Goal: Transaction & Acquisition: Book appointment/travel/reservation

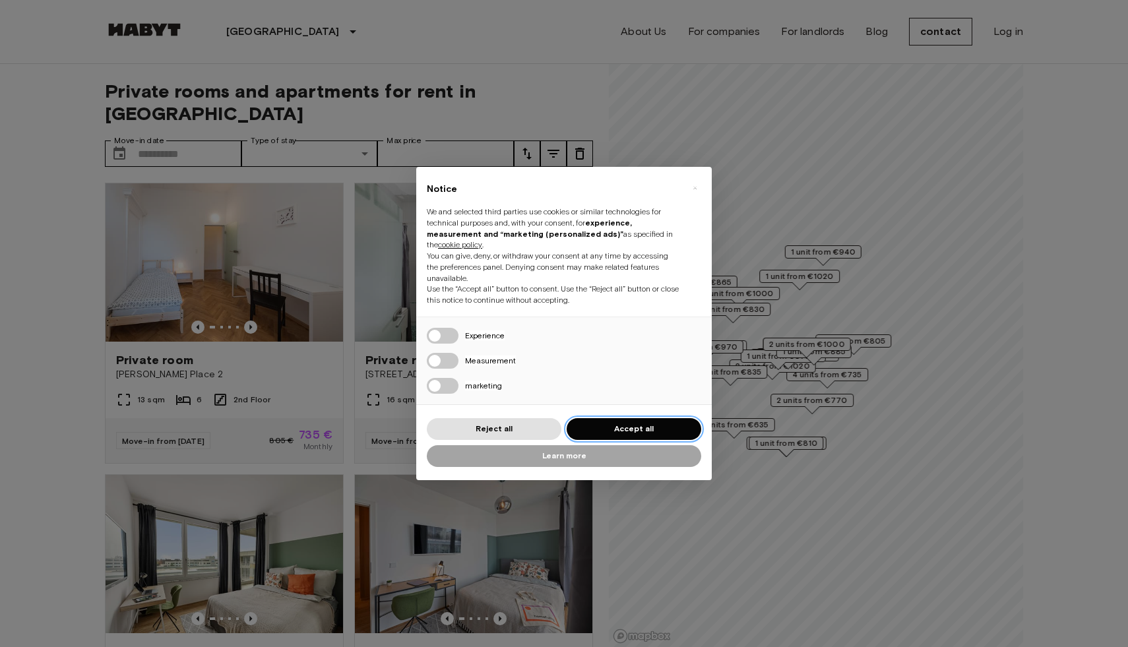
click at [630, 429] on font "Accept all" at bounding box center [634, 429] width 40 height 10
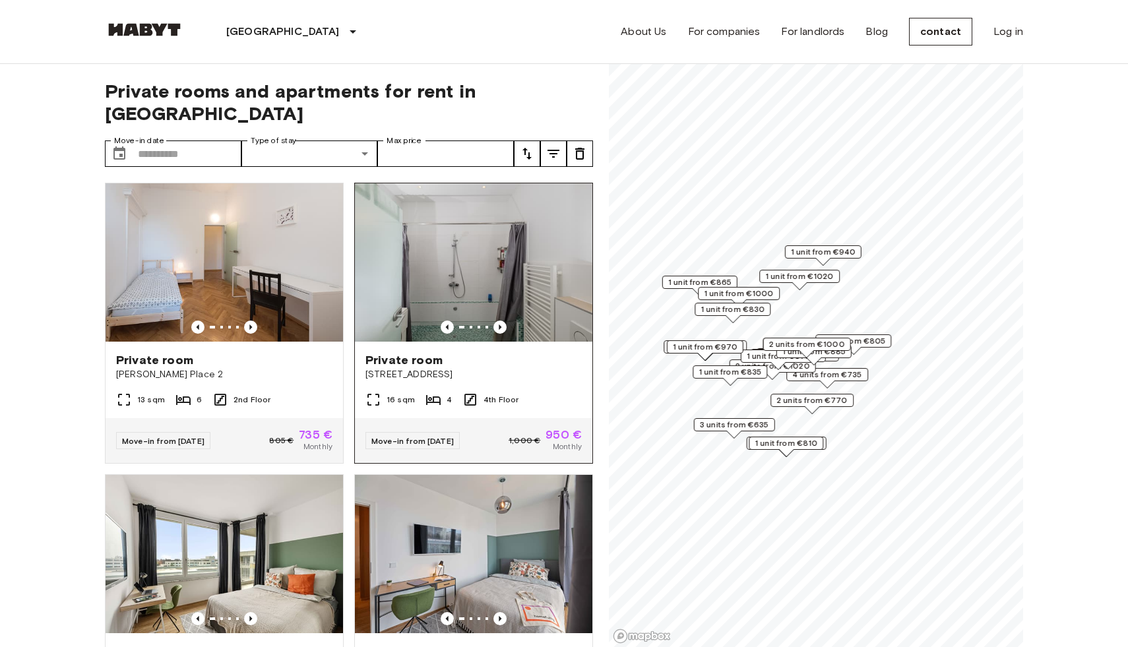
click at [447, 369] on font "Fraunhoferstrasse 10" at bounding box center [408, 374] width 87 height 11
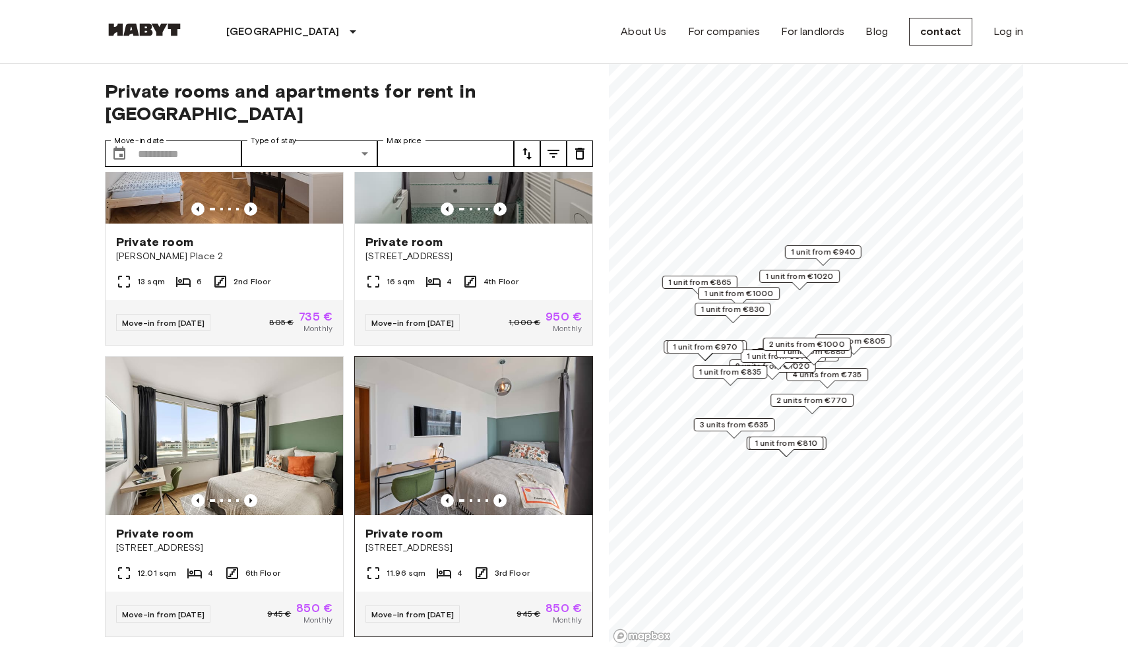
scroll to position [115, 0]
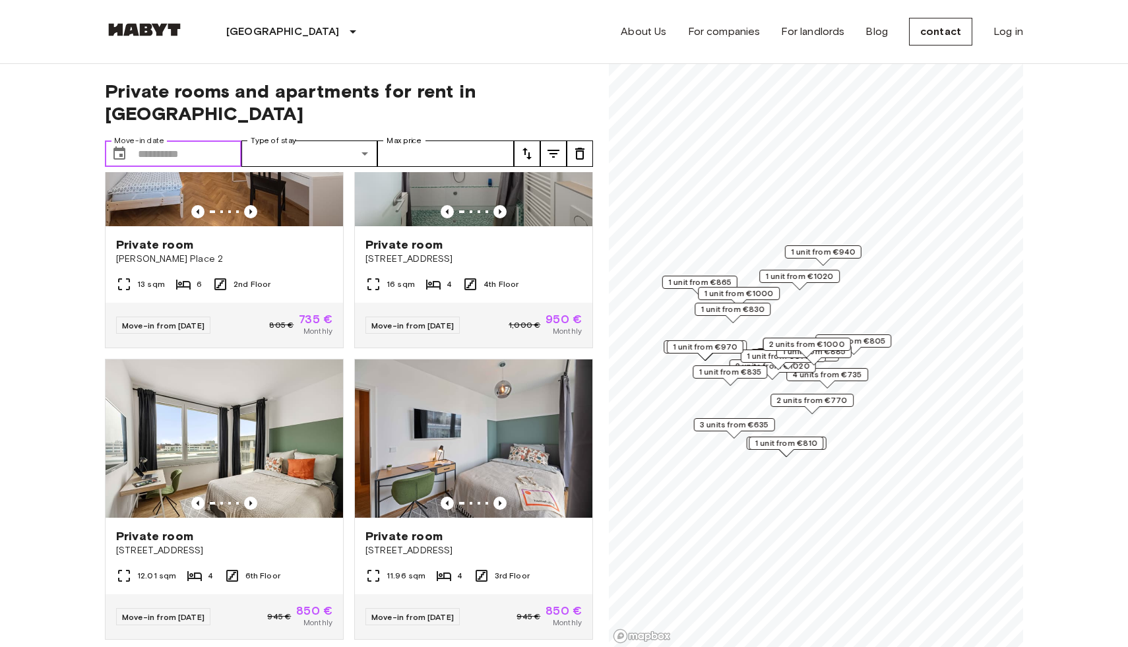
click at [194, 141] on input "Move-in date" at bounding box center [190, 154] width 104 height 26
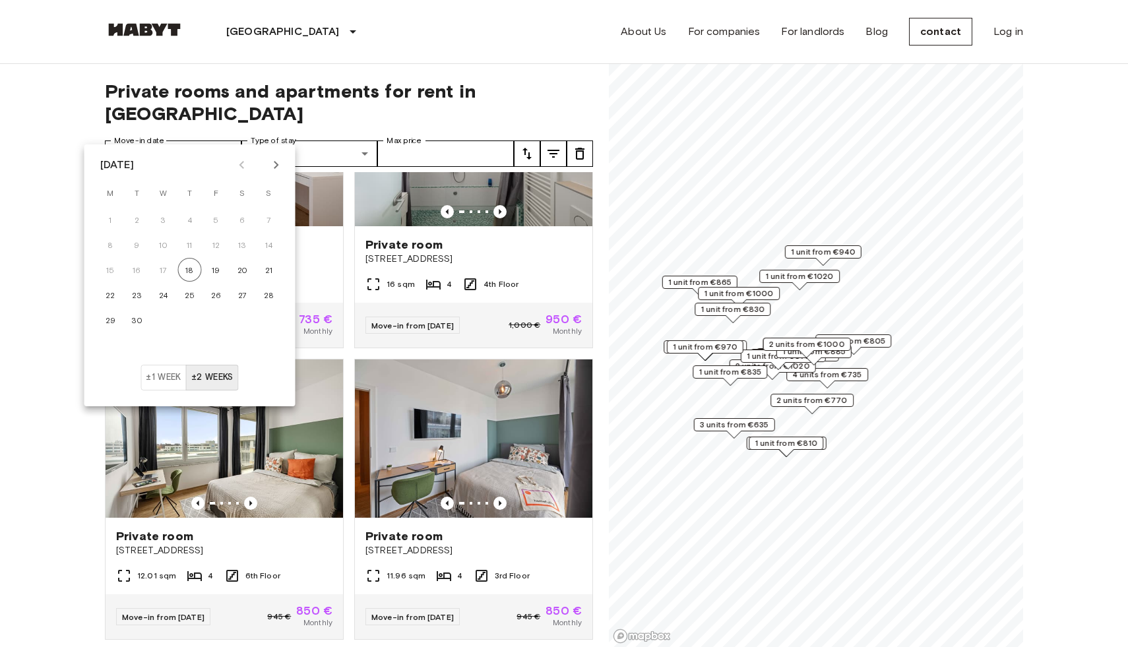
click at [272, 157] on icon "Next month" at bounding box center [276, 165] width 16 height 16
click at [282, 160] on icon "Next month" at bounding box center [276, 165] width 16 height 16
click at [243, 220] on font "1" at bounding box center [242, 220] width 3 height 10
type input "**********"
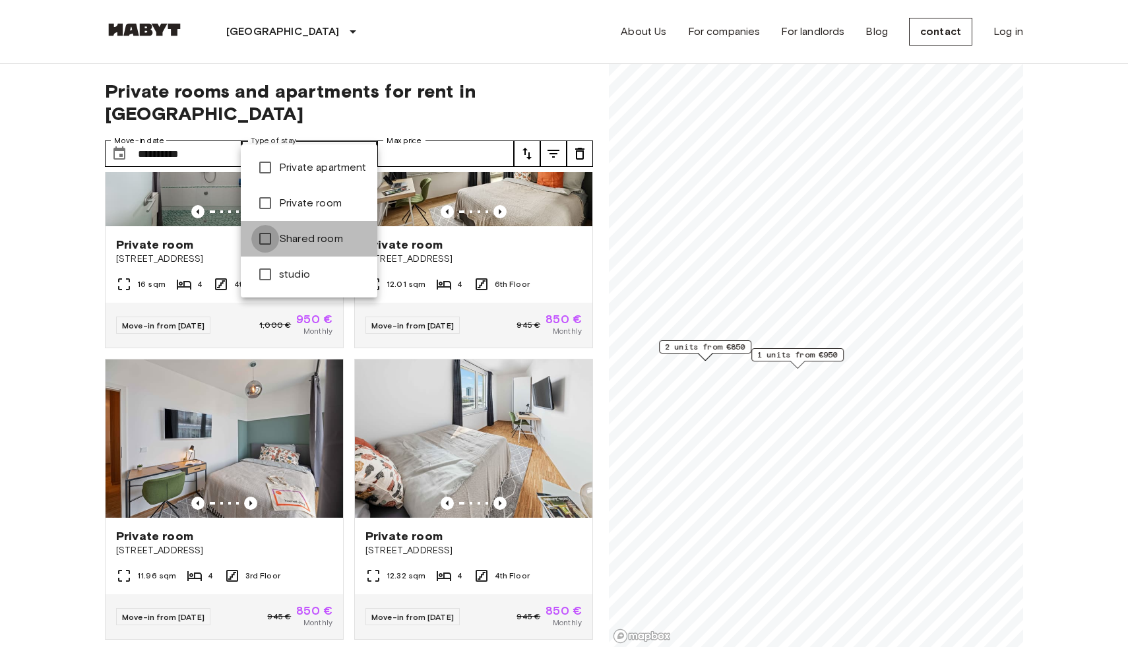
type input "**********"
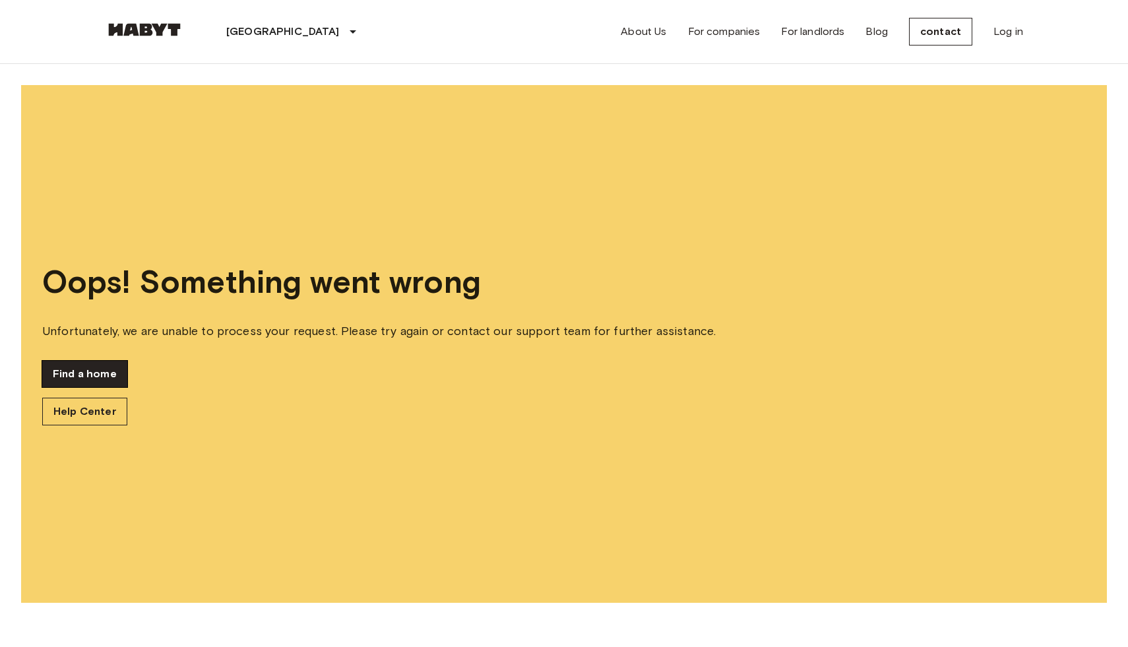
click at [71, 375] on font "Find a home" at bounding box center [85, 373] width 64 height 13
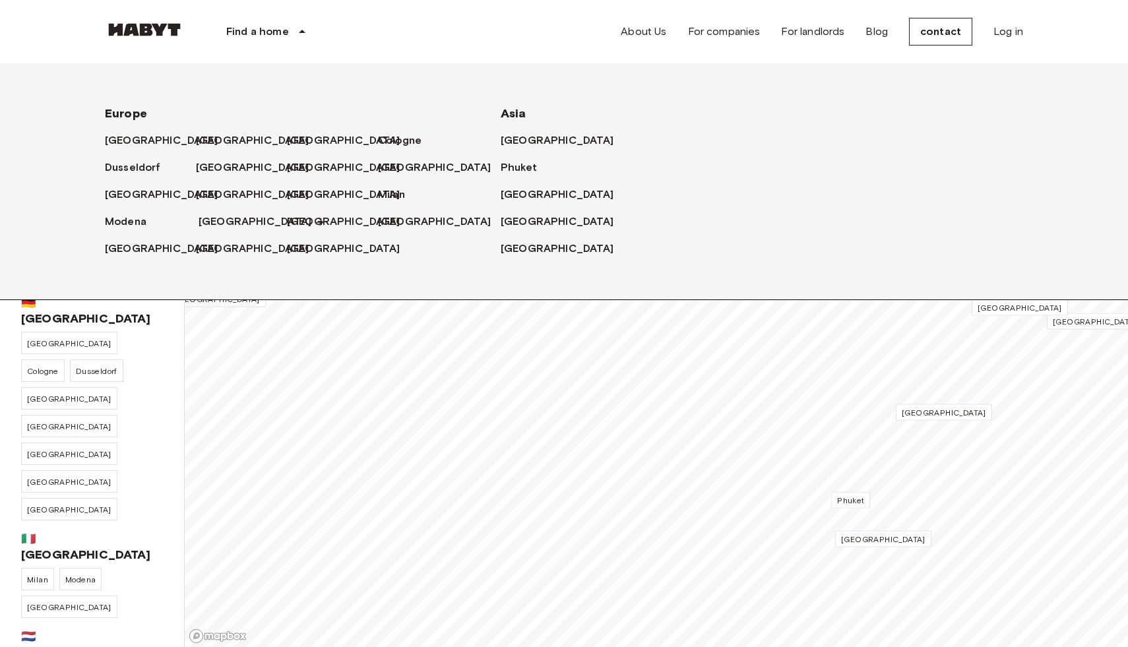
click at [199, 223] on font "[GEOGRAPHIC_DATA]" at bounding box center [255, 221] width 113 height 13
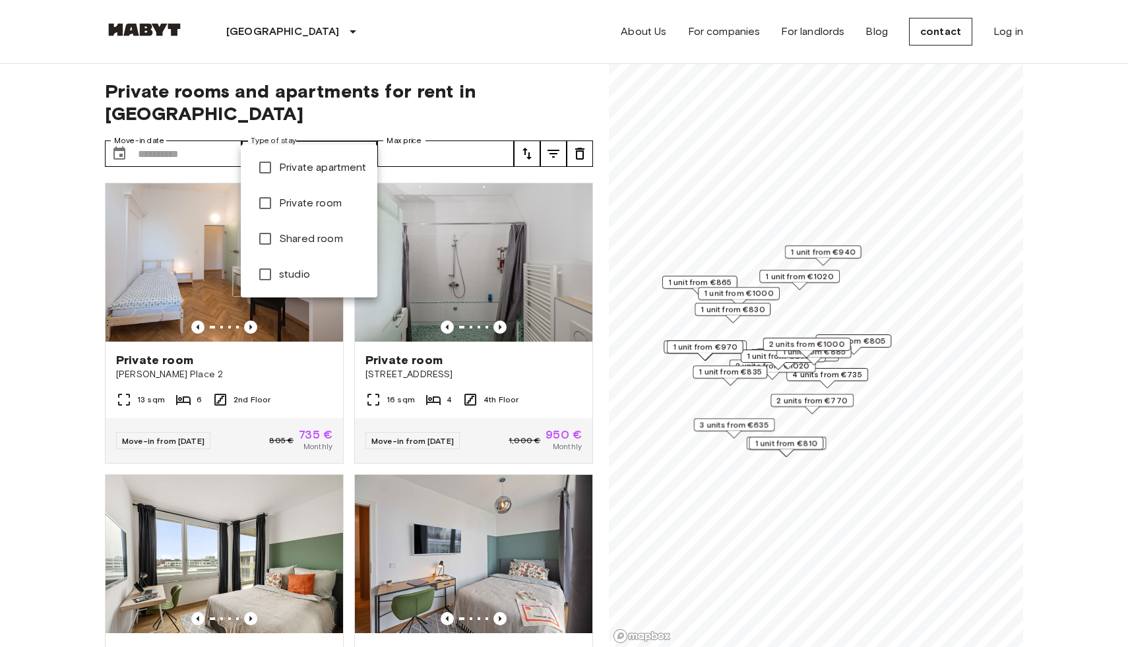
type input "**********"
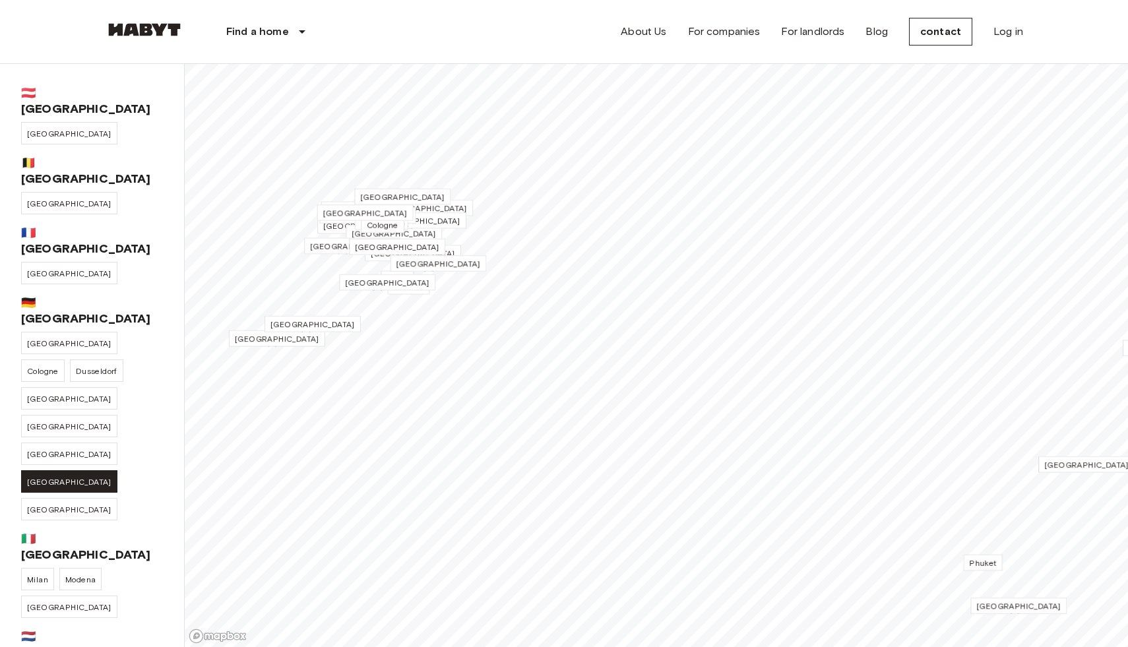
click at [84, 477] on font "[GEOGRAPHIC_DATA]" at bounding box center [69, 482] width 84 height 10
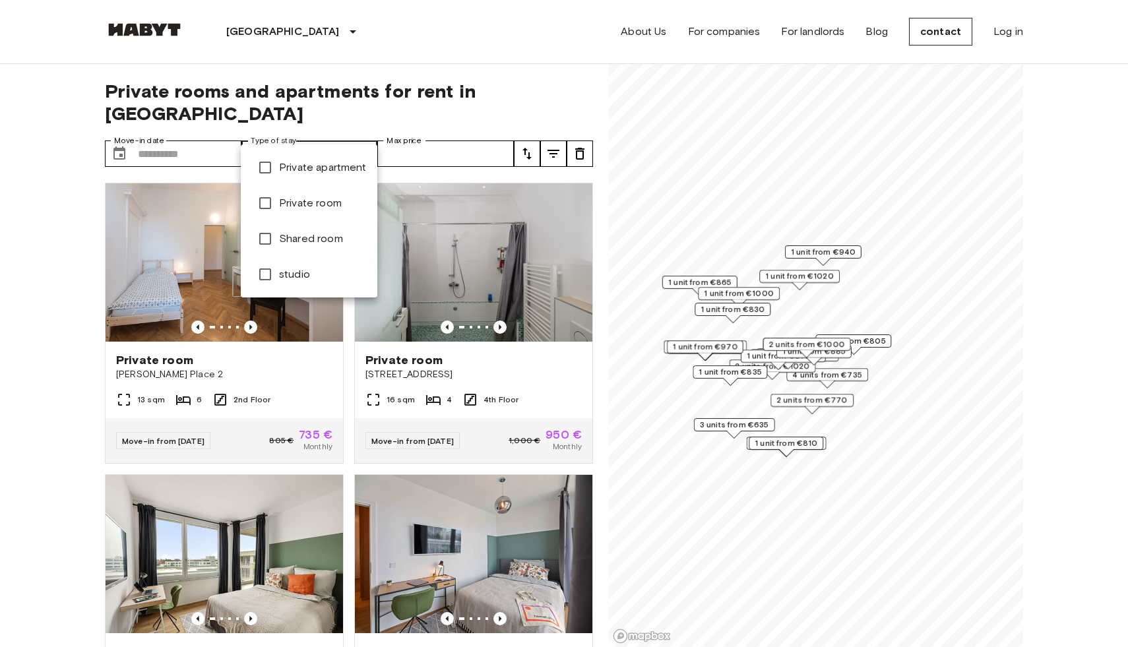
click at [177, 135] on div at bounding box center [564, 323] width 1128 height 647
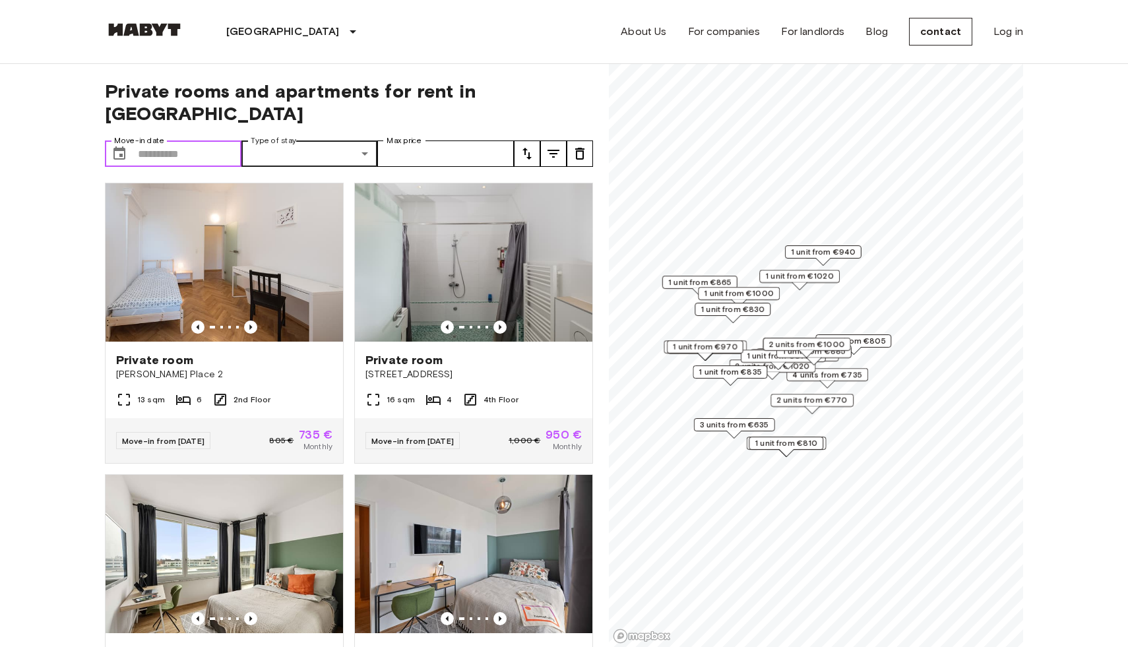
click at [177, 141] on input "Move-in date" at bounding box center [190, 154] width 104 height 26
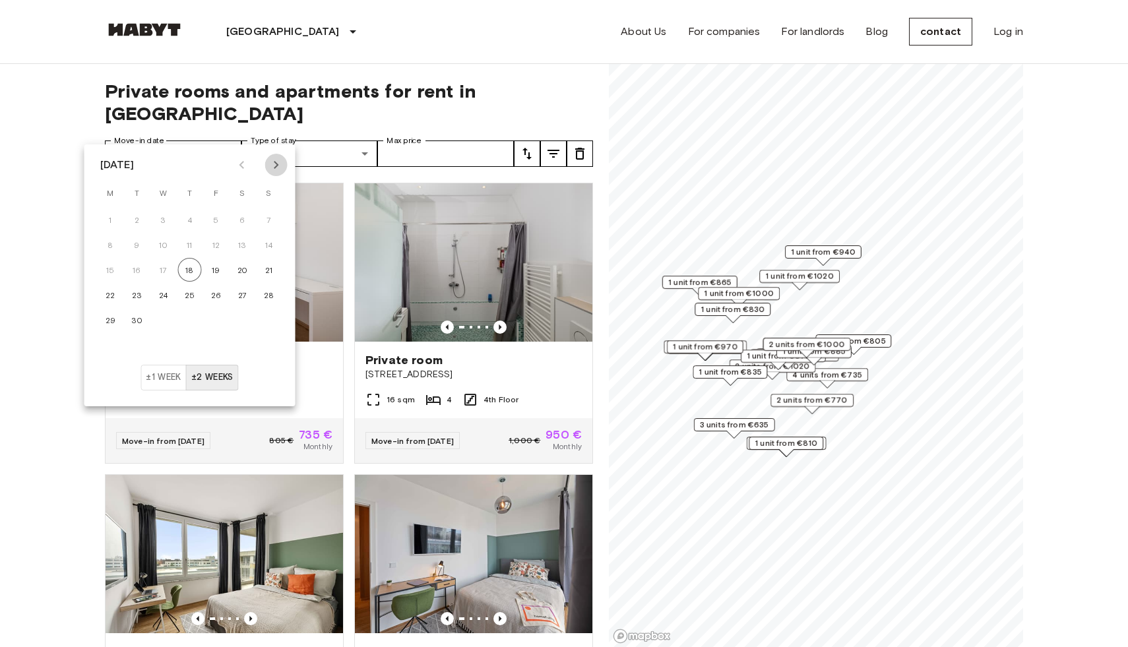
click at [280, 168] on icon "Next month" at bounding box center [276, 165] width 16 height 16
click at [245, 215] on button "1" at bounding box center [243, 220] width 24 height 24
type input "**********"
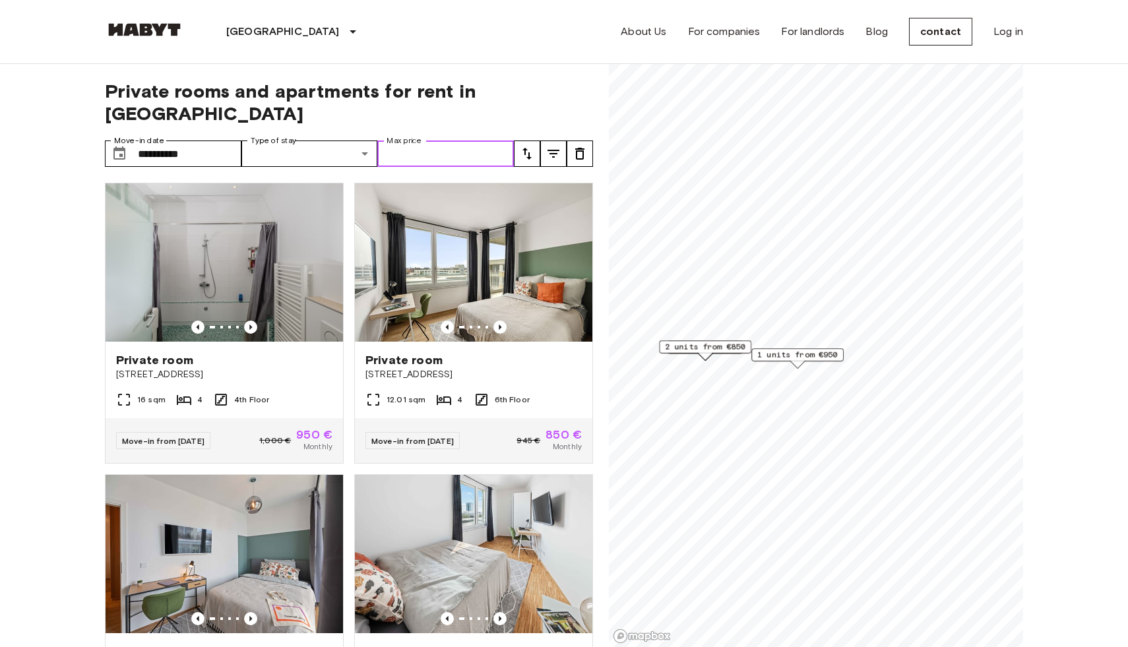
click at [472, 141] on input "Max price" at bounding box center [445, 154] width 137 height 26
click at [298, 278] on img at bounding box center [224, 262] width 237 height 158
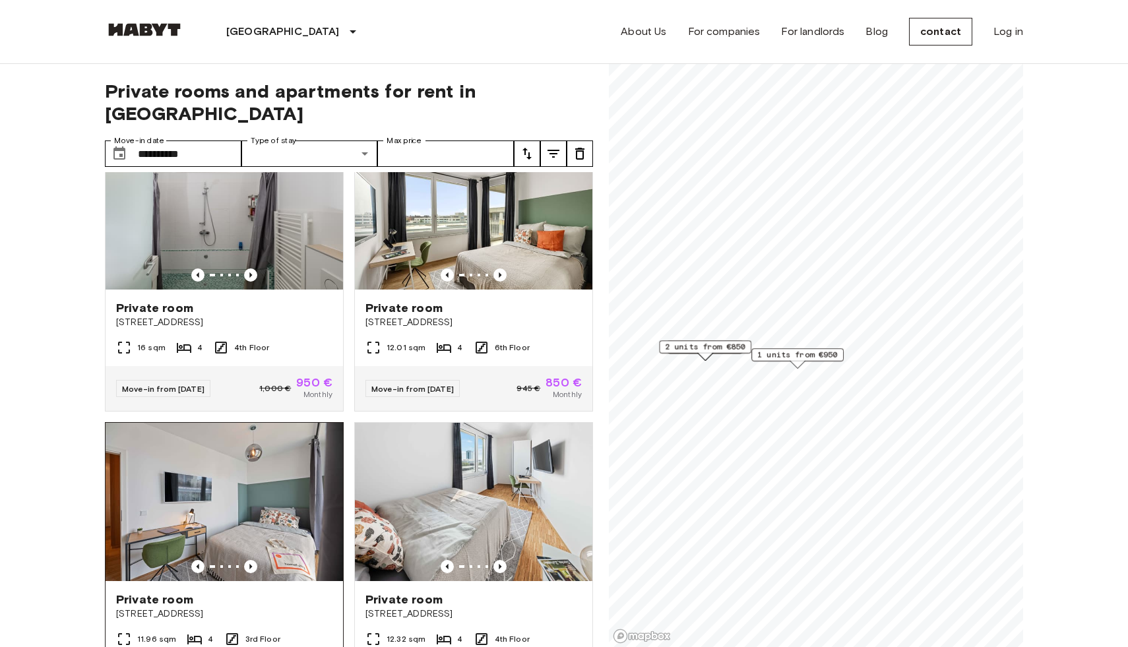
scroll to position [112, 0]
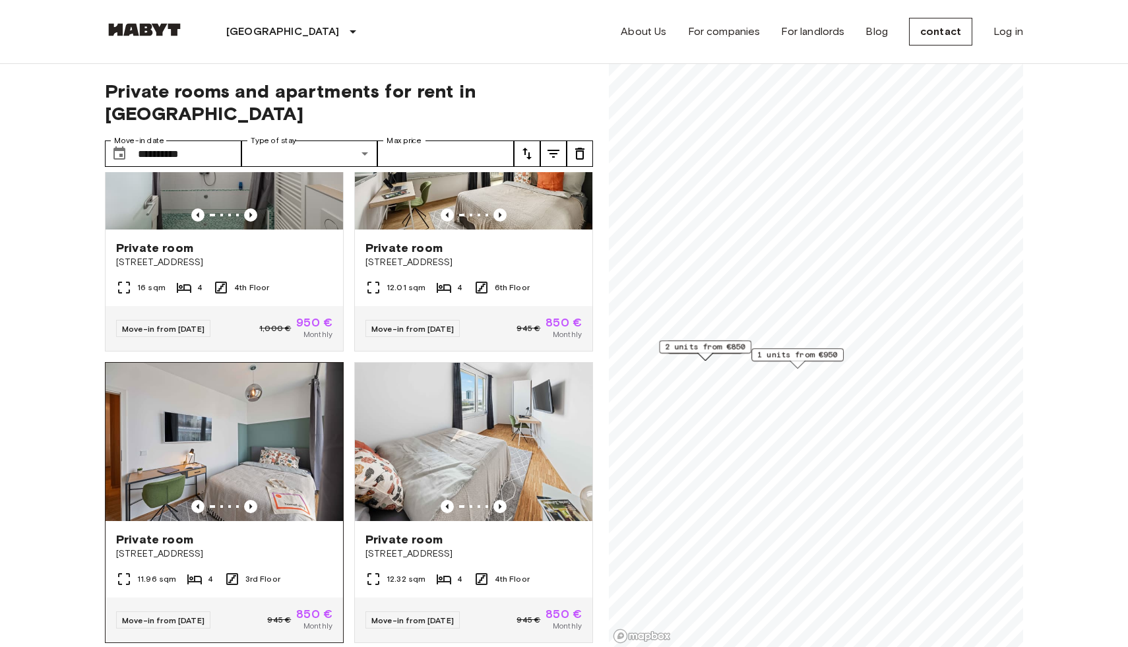
click at [235, 548] on span "Tübingen Street 3" at bounding box center [224, 554] width 216 height 13
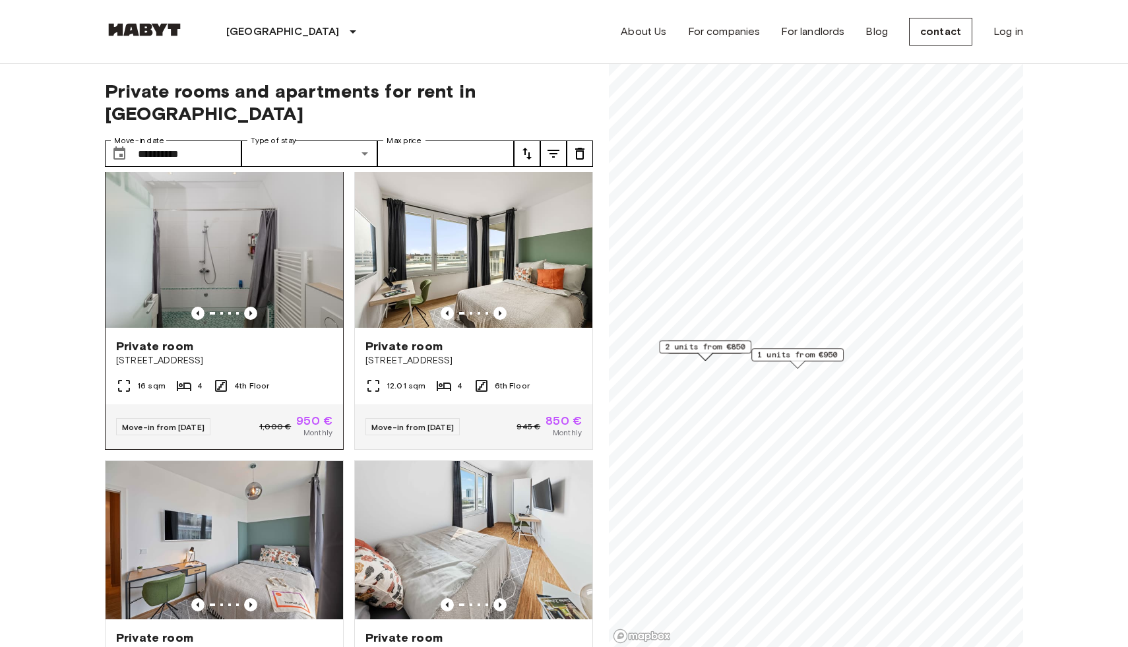
scroll to position [0, 0]
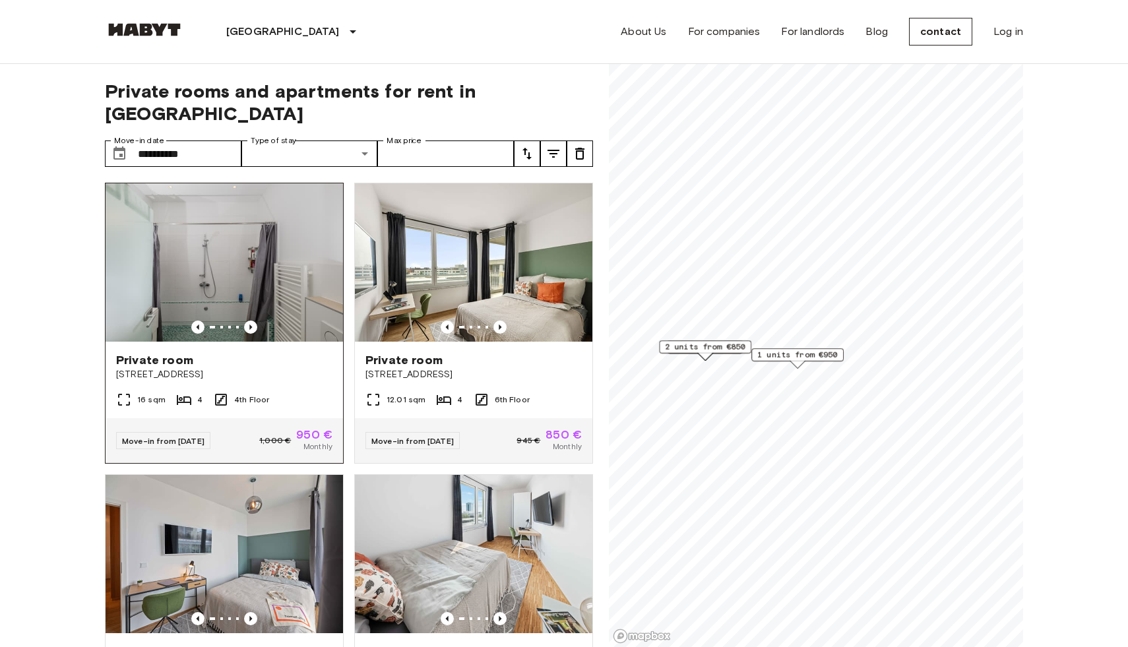
click at [298, 363] on div "Private room Fraunhoferstrasse 10" at bounding box center [224, 367] width 237 height 50
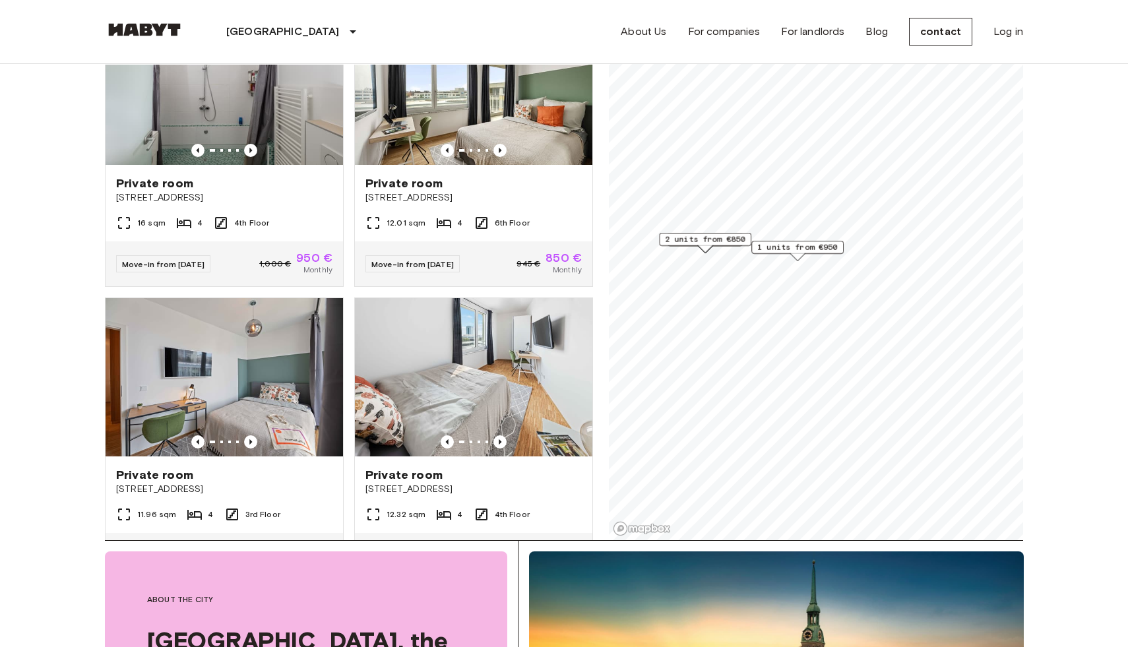
scroll to position [36, 0]
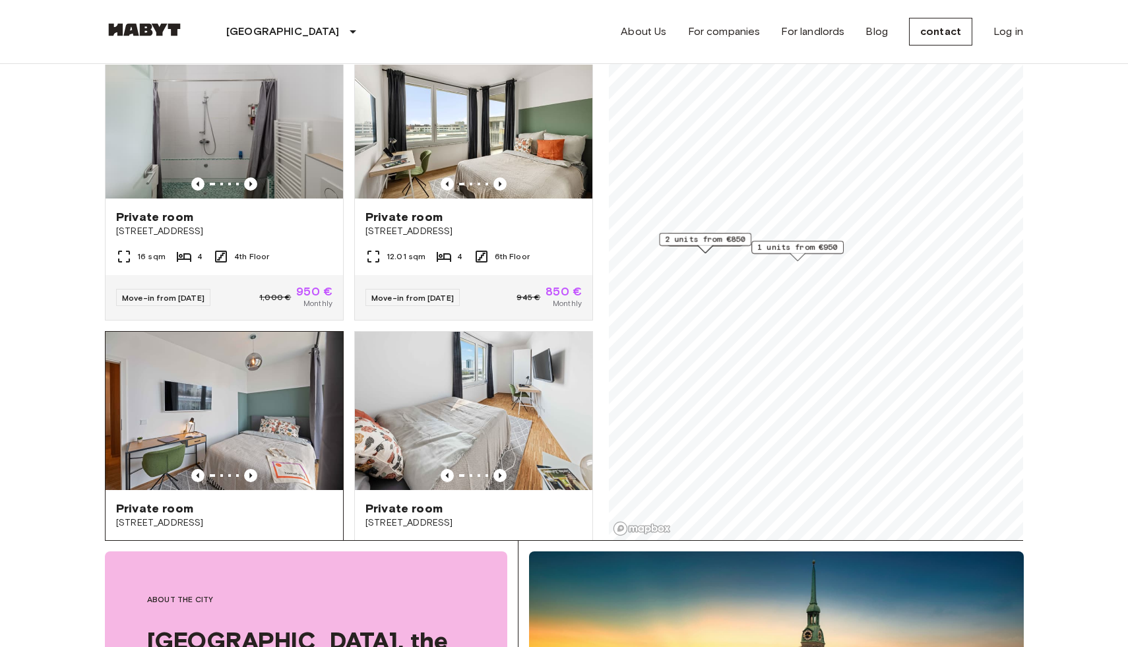
click at [299, 429] on img at bounding box center [224, 411] width 237 height 158
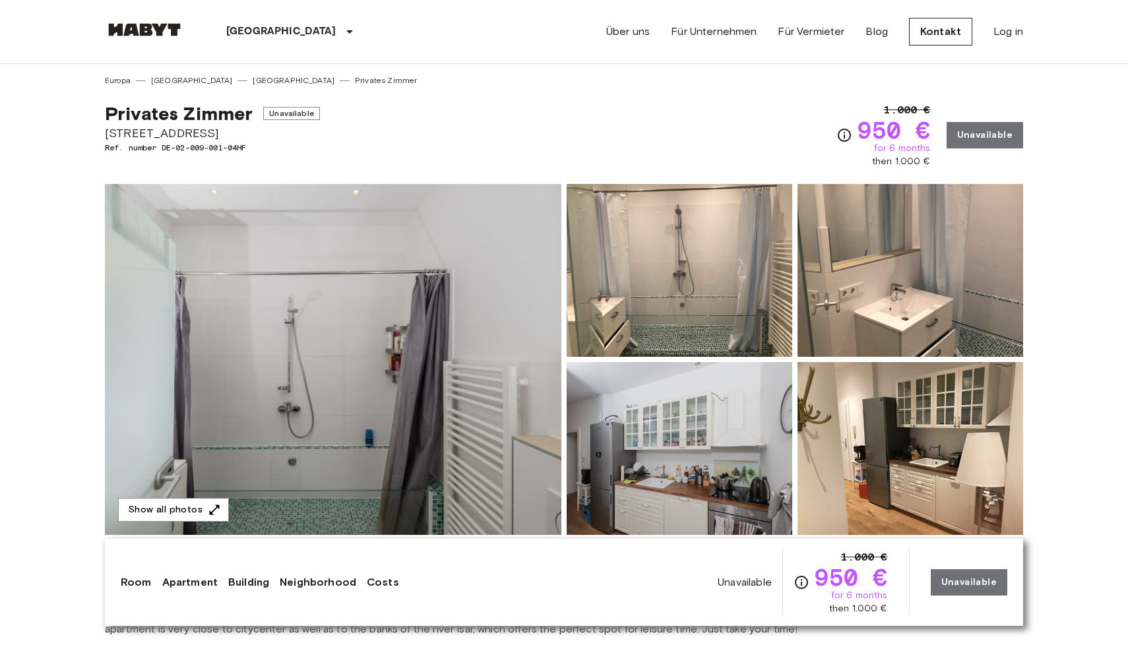
click at [383, 320] on img at bounding box center [333, 359] width 457 height 351
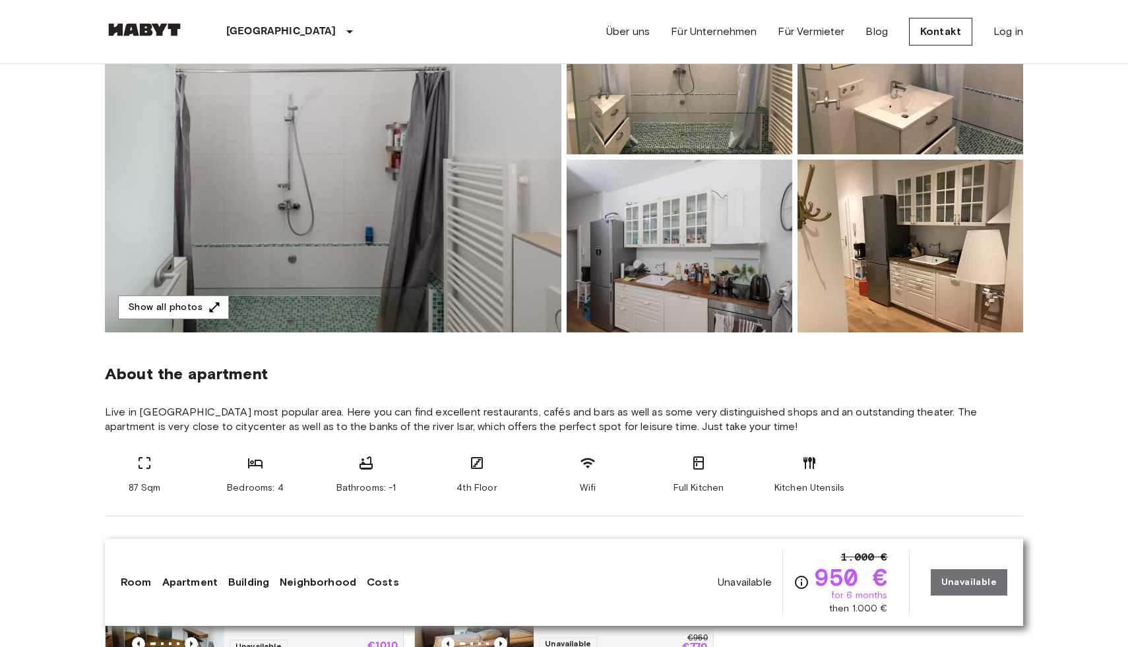
scroll to position [206, 0]
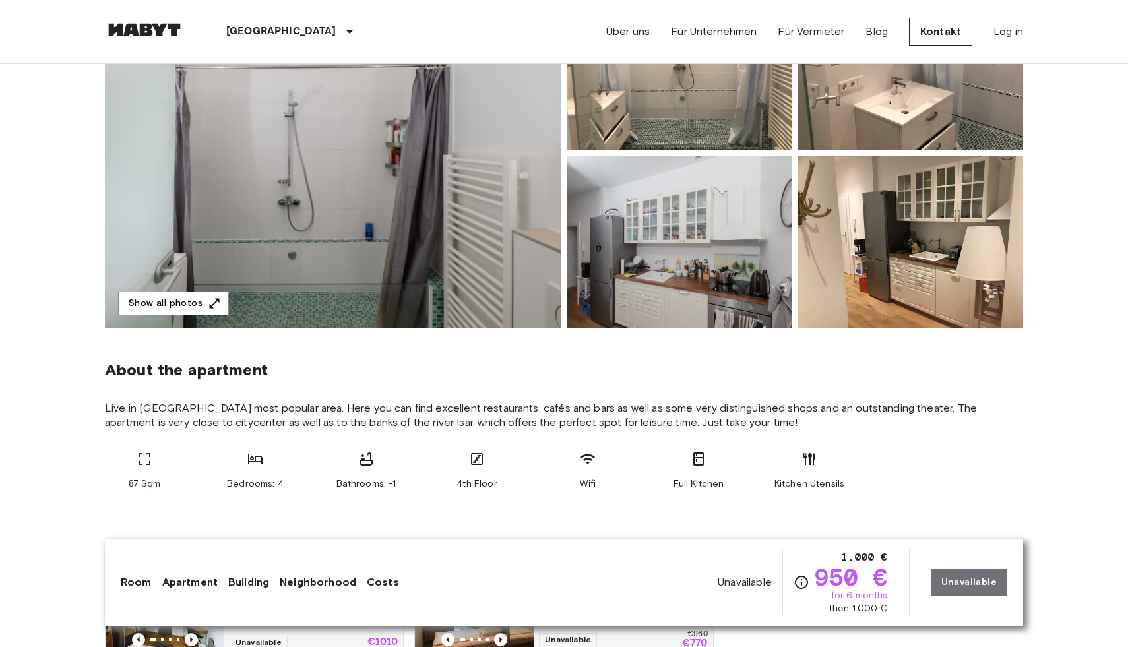
click at [142, 590] on div "Room Apartment Building Neighborhood Costs Unavailable 1.000 € 950 € for 6 mont…" at bounding box center [564, 583] width 887 height 66
click at [141, 584] on link "Room" at bounding box center [136, 583] width 31 height 16
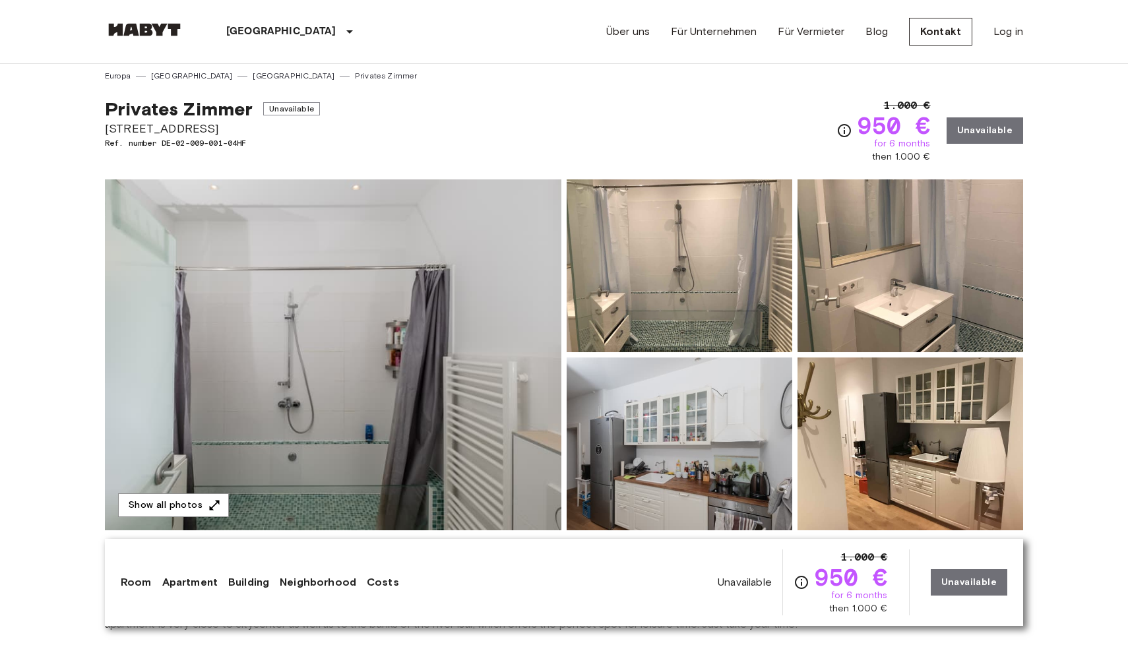
scroll to position [0, 0]
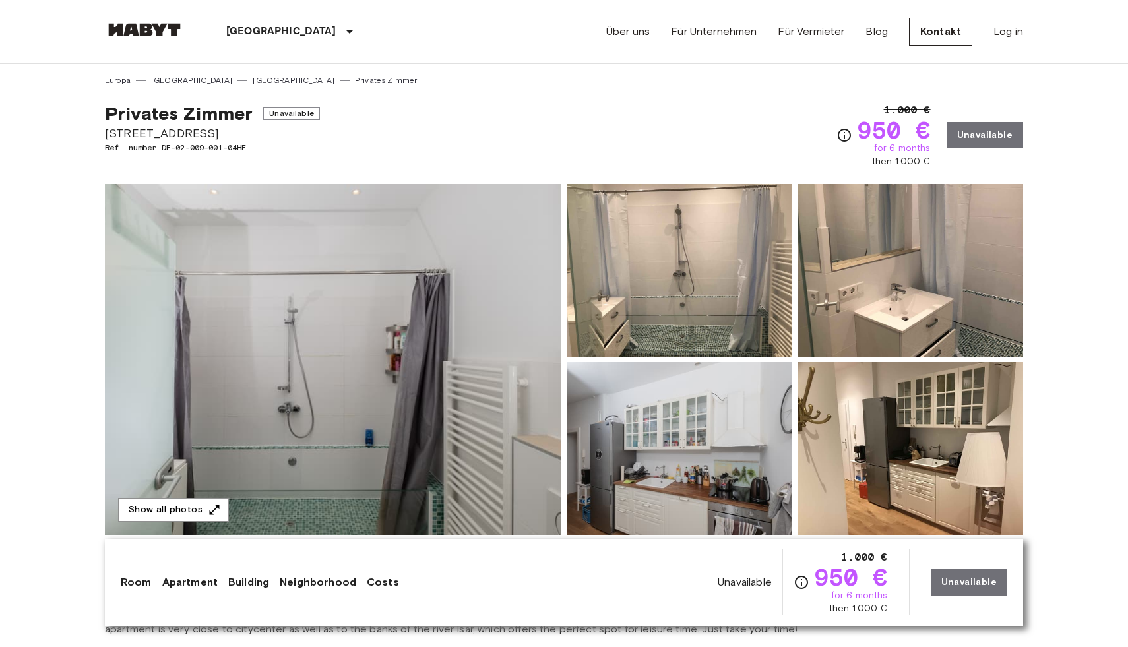
click at [141, 584] on link "Room" at bounding box center [136, 583] width 31 height 16
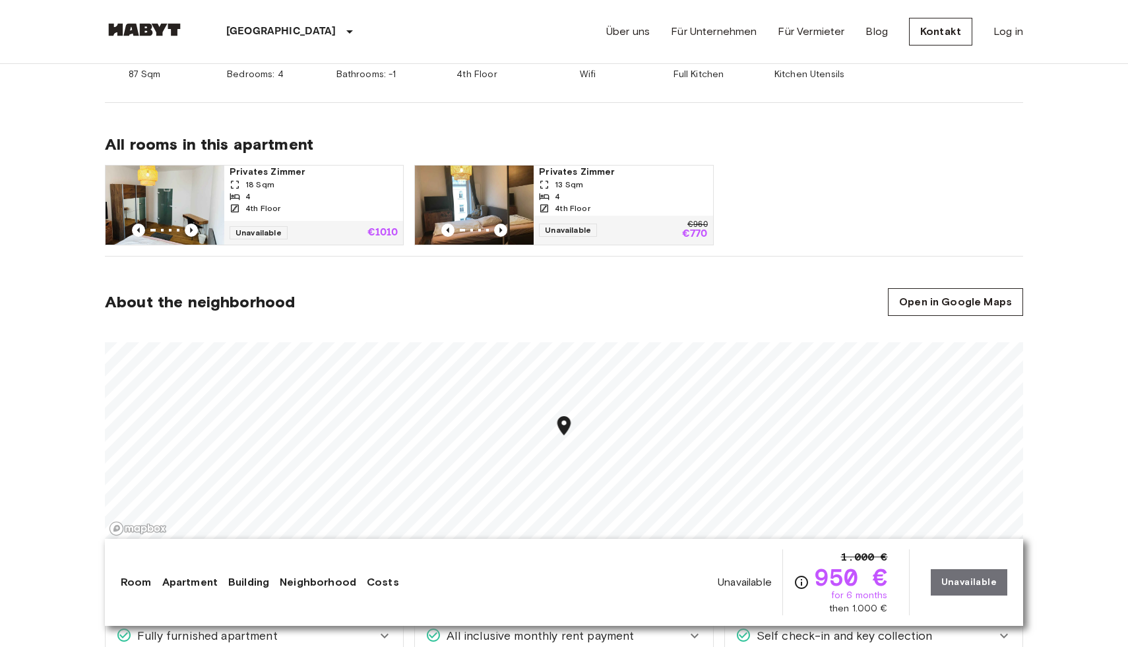
scroll to position [617, 0]
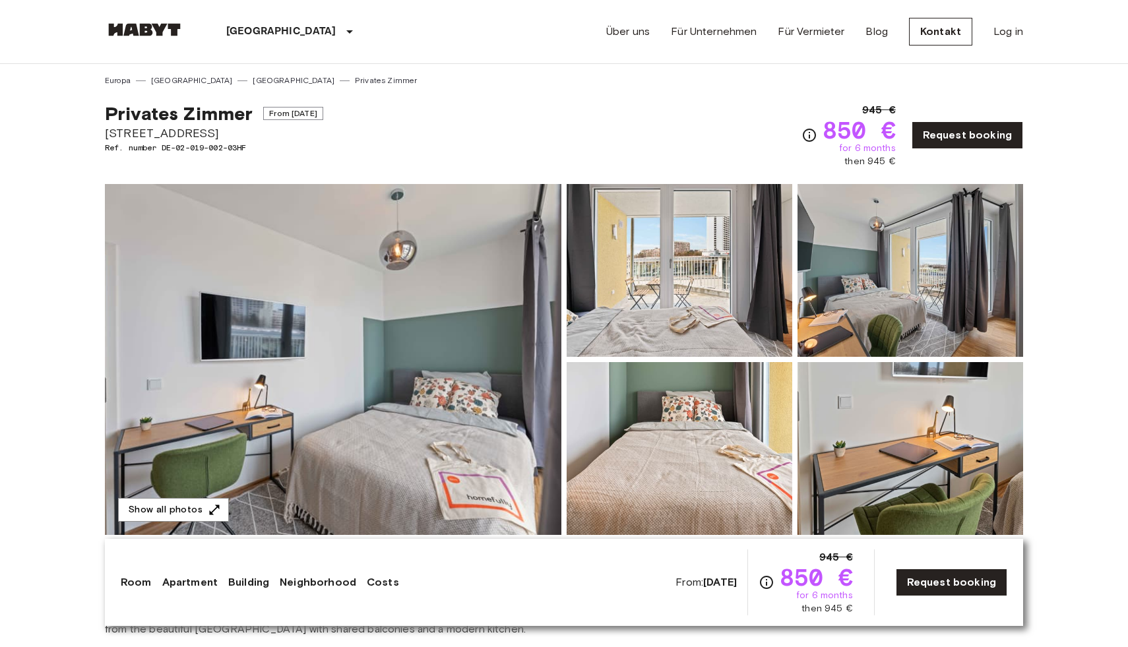
drag, startPoint x: 92, startPoint y: 129, endPoint x: 226, endPoint y: 138, distance: 134.2
copy span "Tübinger Straße 3"
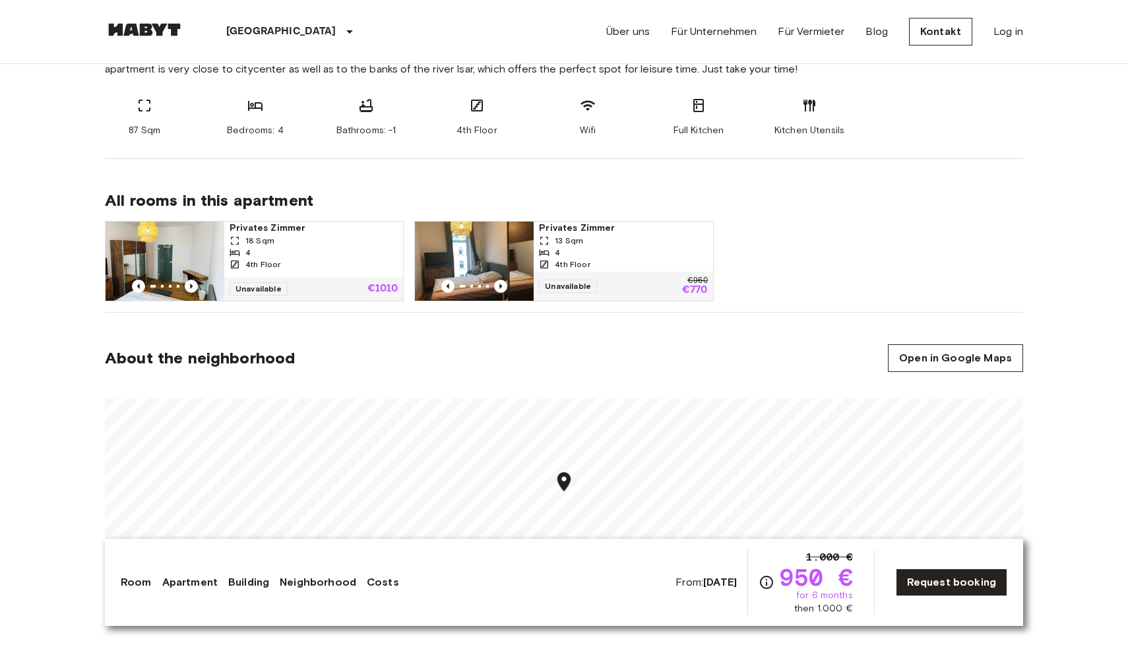
scroll to position [563, 0]
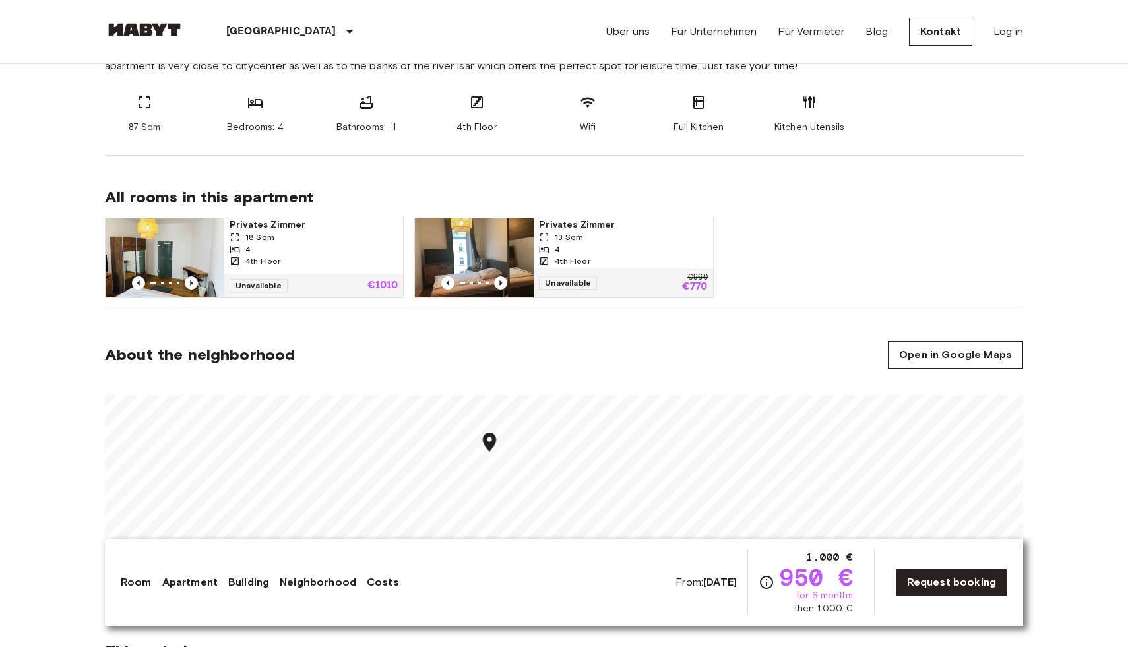
click at [736, 307] on div "All rooms in this apartment Privates [PERSON_NAME] 18 Sqm 4 4th Floor Unavailab…" at bounding box center [564, 233] width 918 height 154
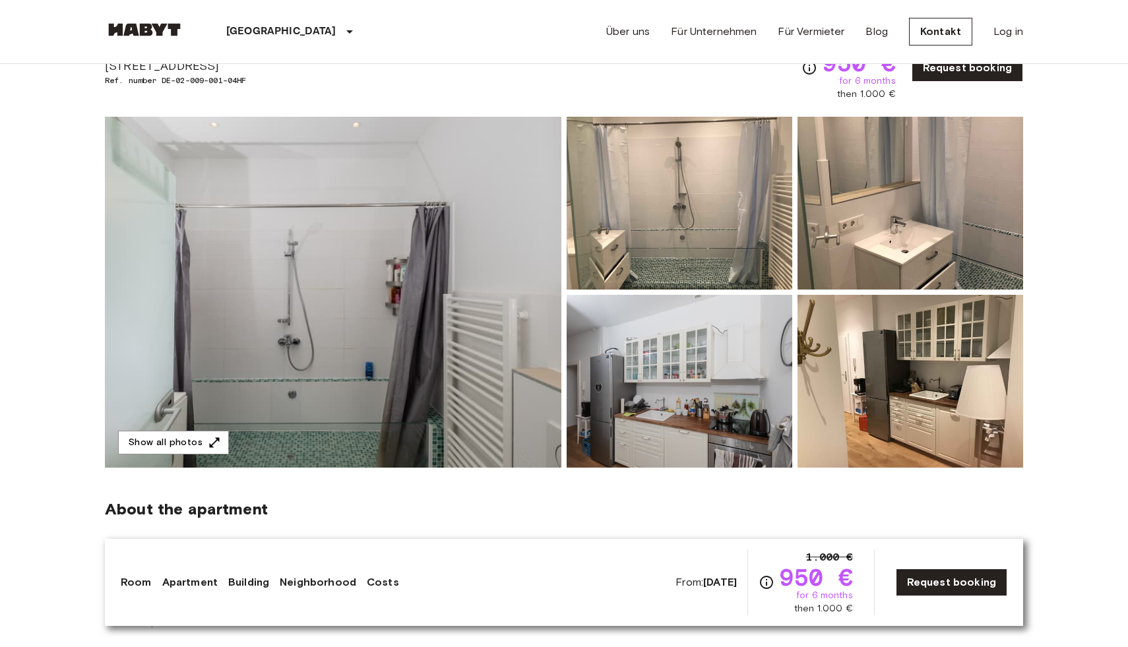
scroll to position [0, 0]
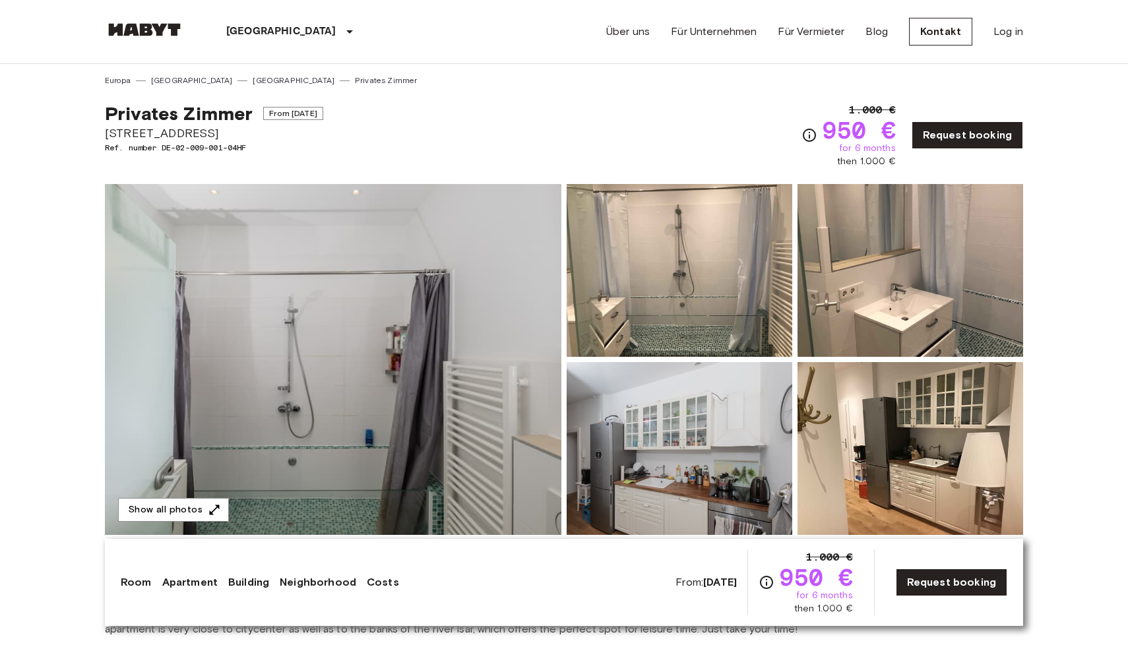
drag, startPoint x: 71, startPoint y: 125, endPoint x: 250, endPoint y: 137, distance: 179.8
copy span "[STREET_ADDRESS]"
click at [510, 144] on div "Privates [PERSON_NAME] From [DATE] [STREET_ADDRESS]. number DE-02-009-001-04HF …" at bounding box center [564, 127] width 918 height 82
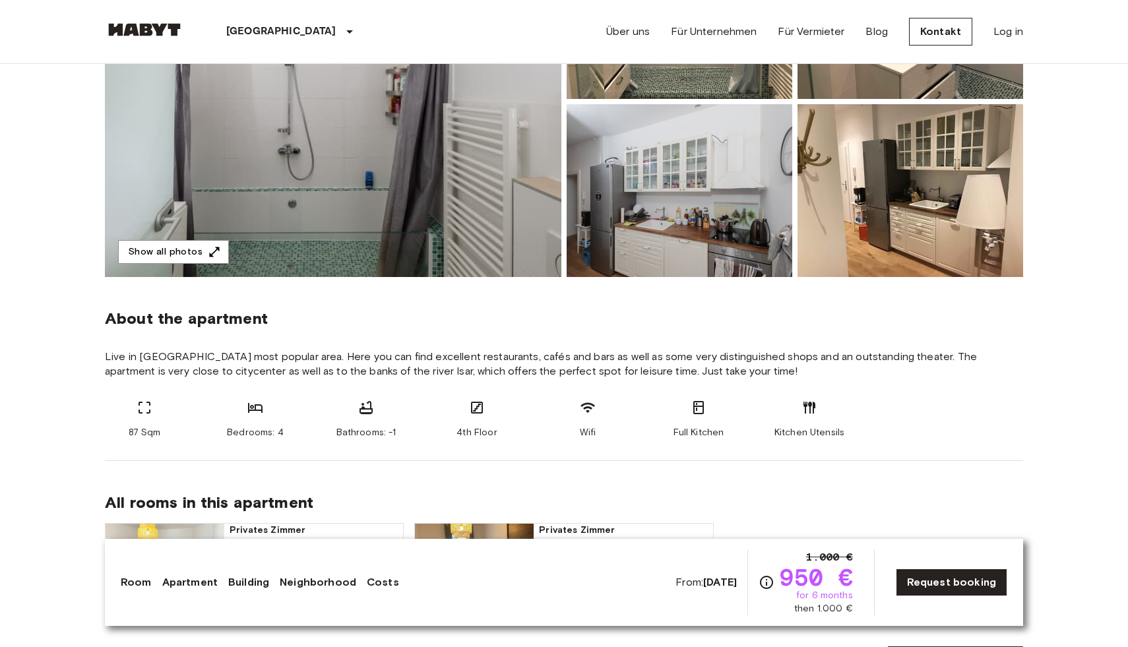
scroll to position [270, 0]
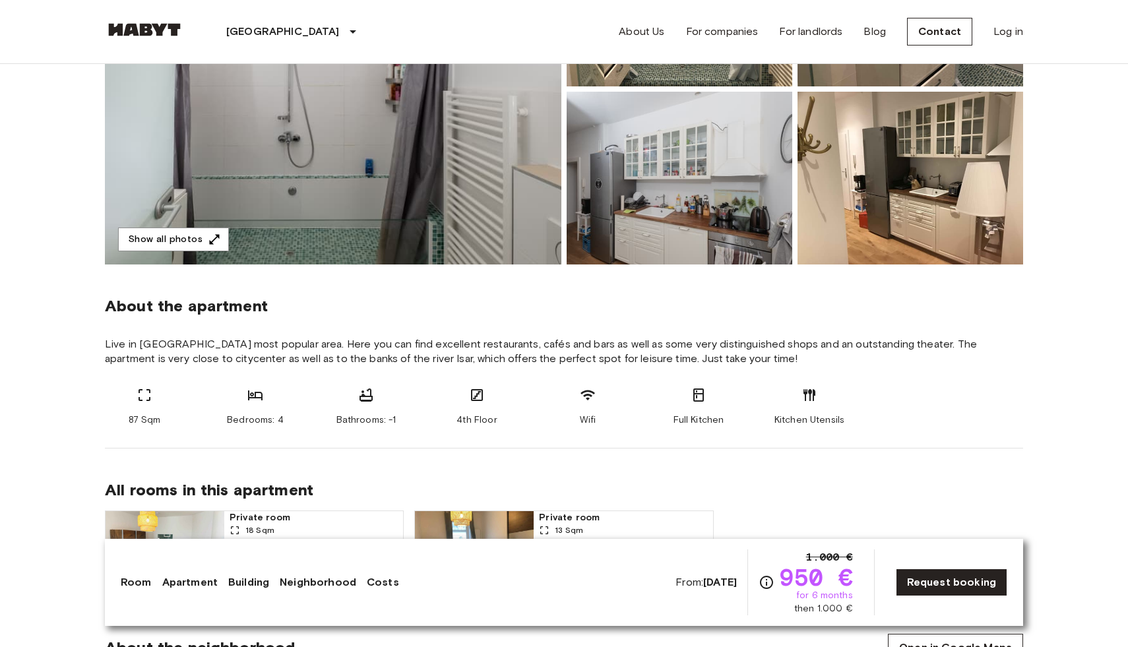
click at [957, 37] on font "Contact" at bounding box center [939, 31] width 43 height 13
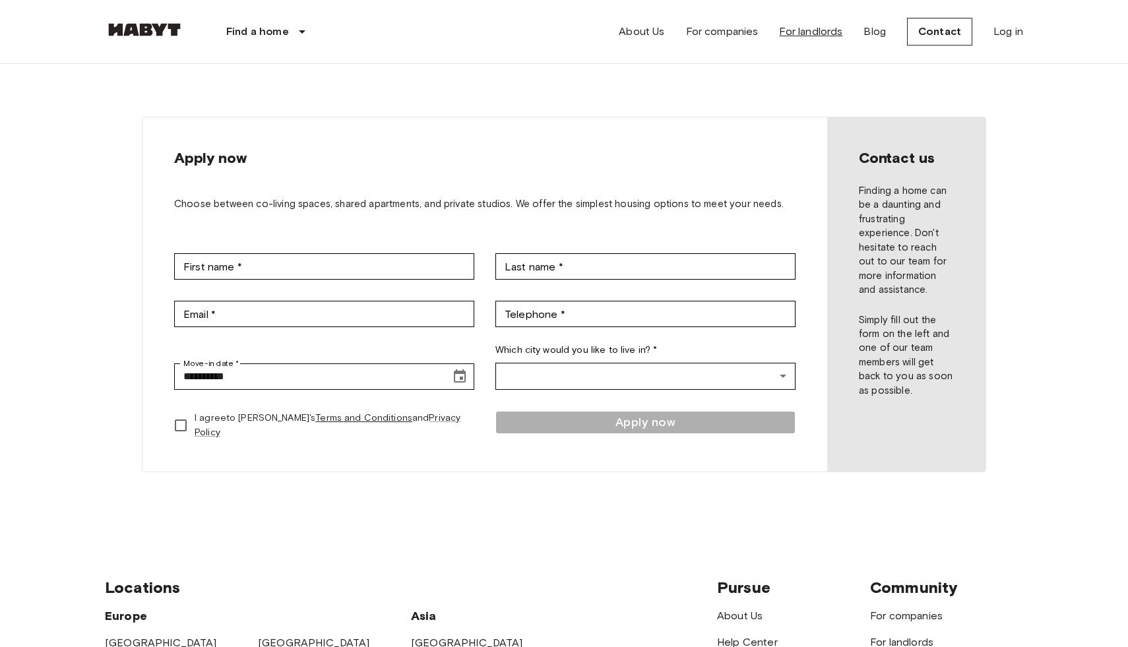
click at [802, 36] on font "For landlords" at bounding box center [810, 31] width 63 height 13
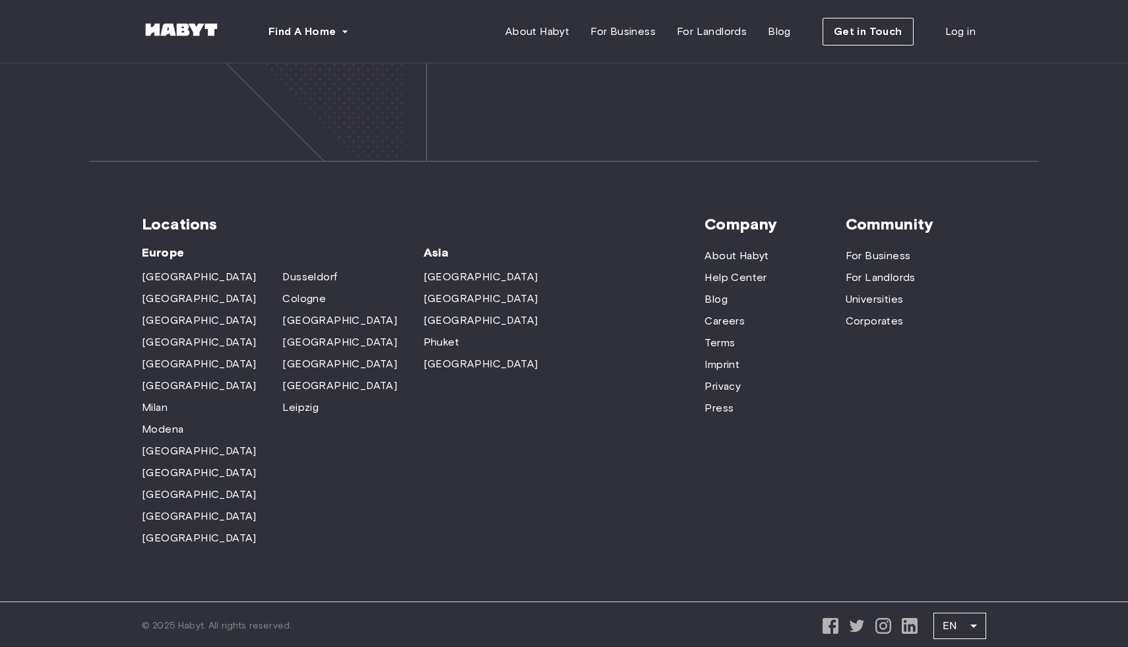
scroll to position [4028, 0]
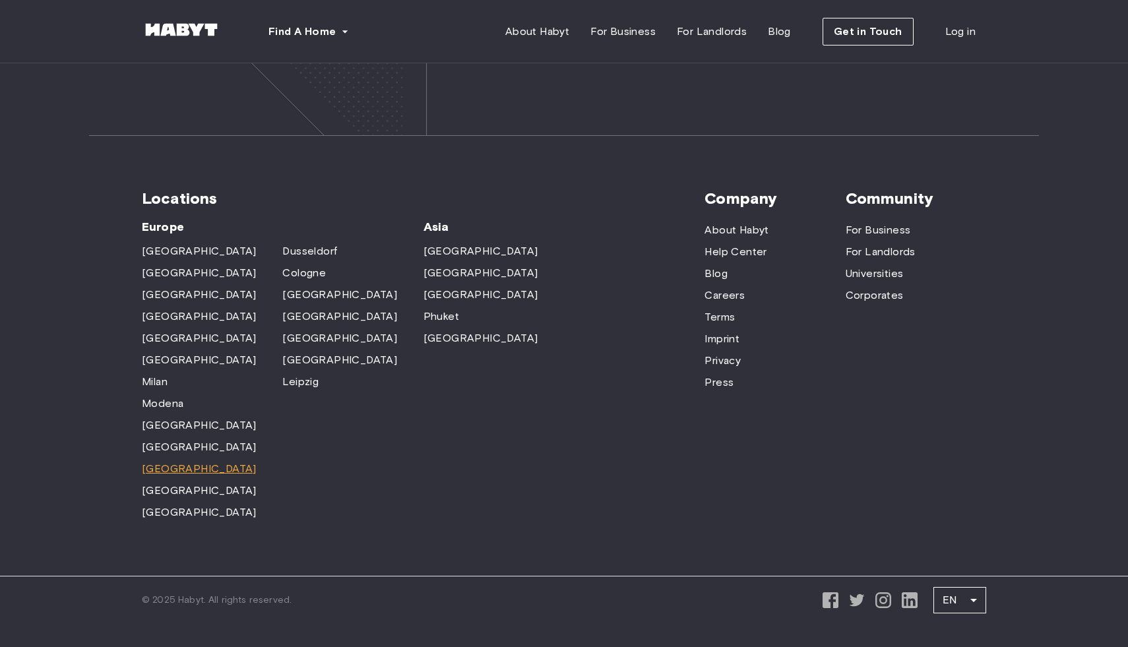
click at [165, 461] on span "Munich" at bounding box center [199, 469] width 115 height 16
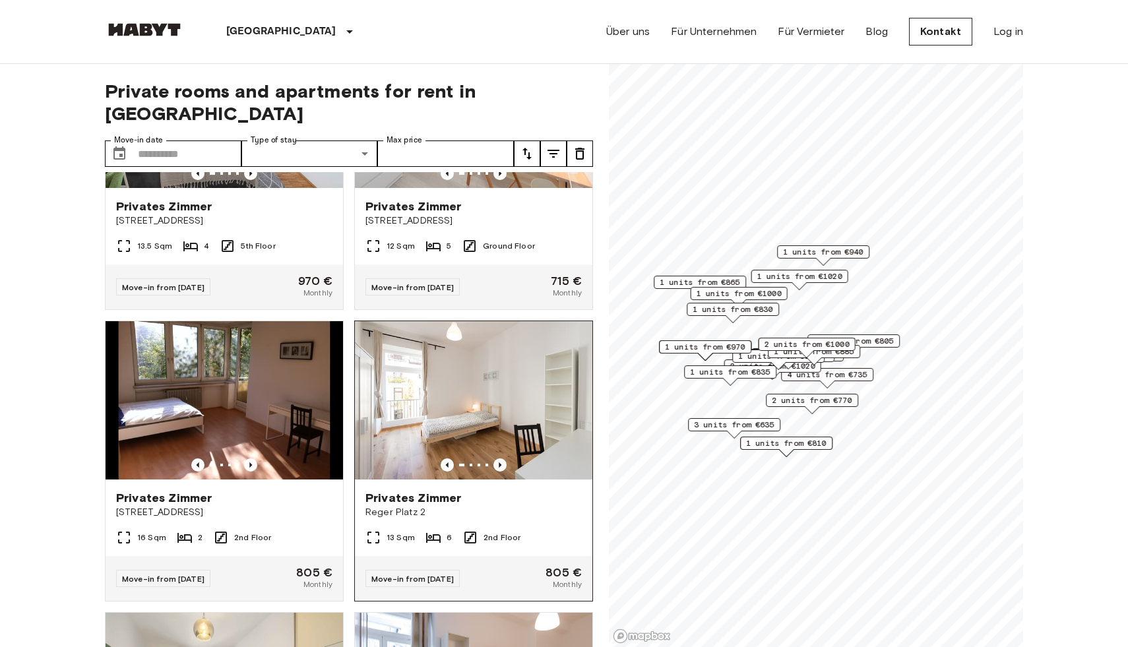
scroll to position [1583, 0]
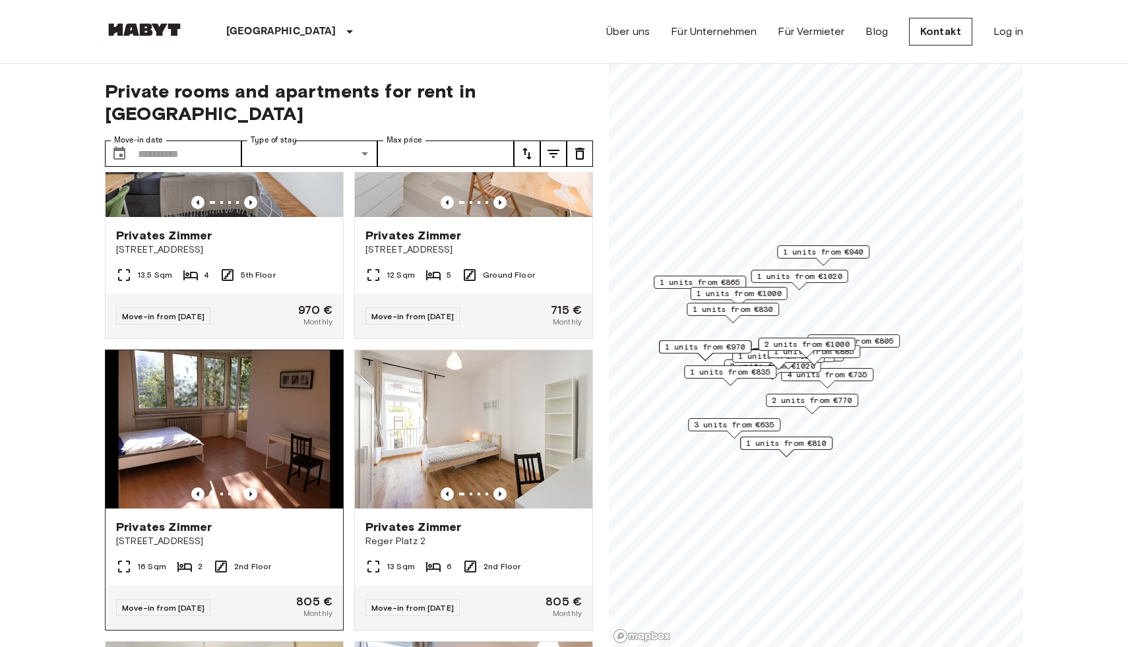
click at [279, 535] on span "Fallstraße 42" at bounding box center [224, 541] width 216 height 13
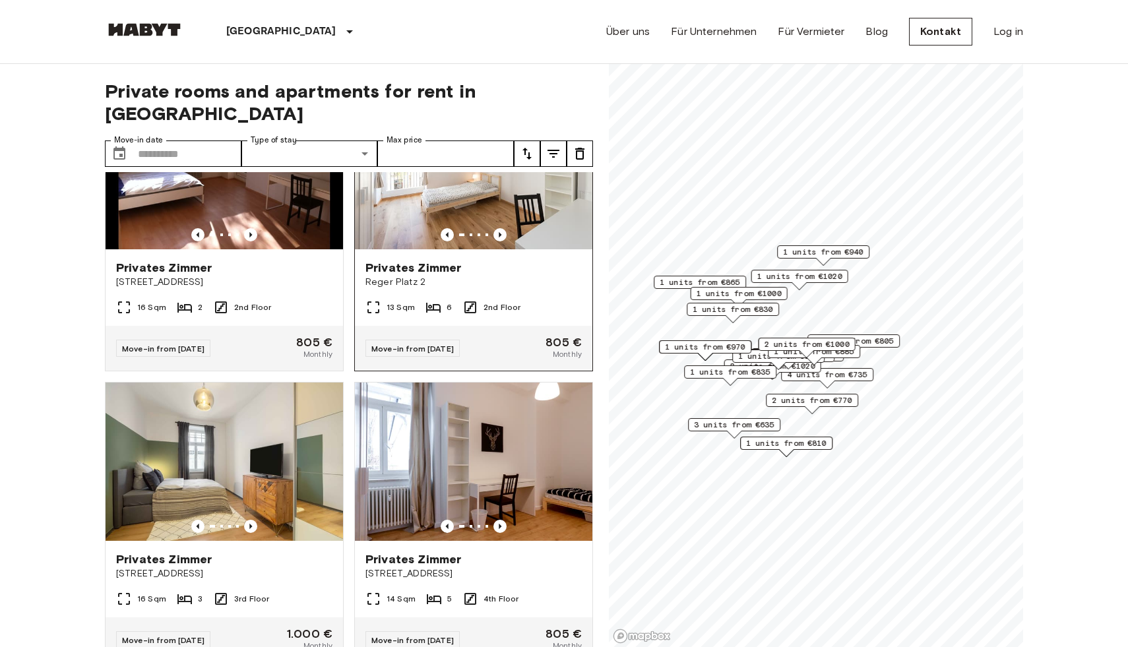
scroll to position [1845, 0]
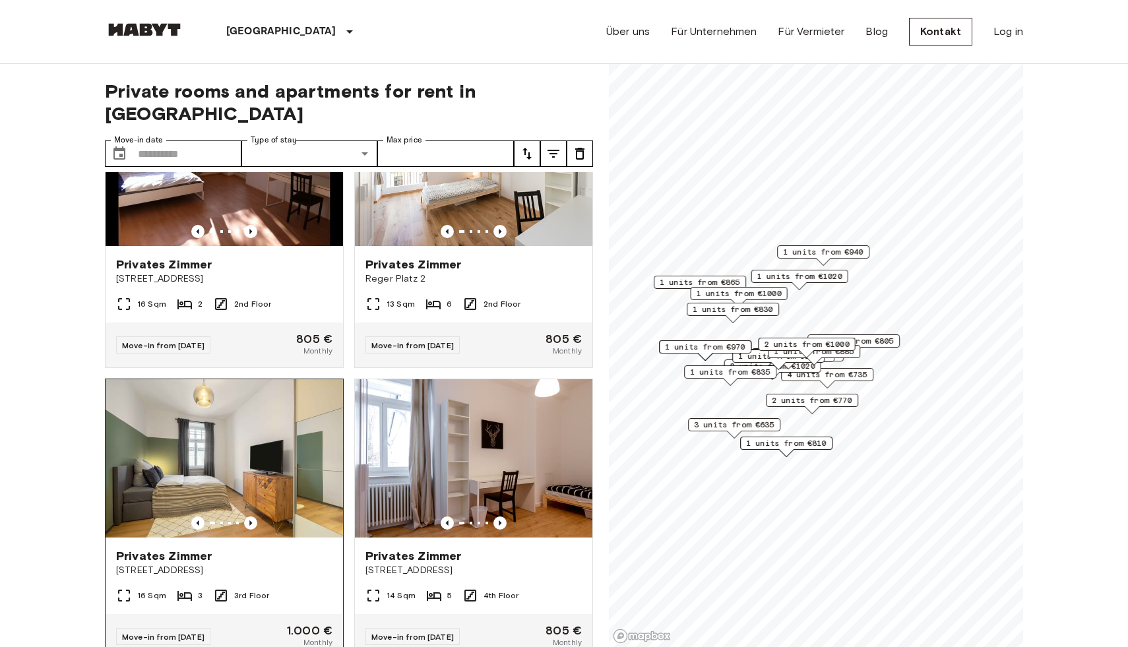
click at [280, 548] on div "Privates Zimmer" at bounding box center [224, 556] width 216 height 16
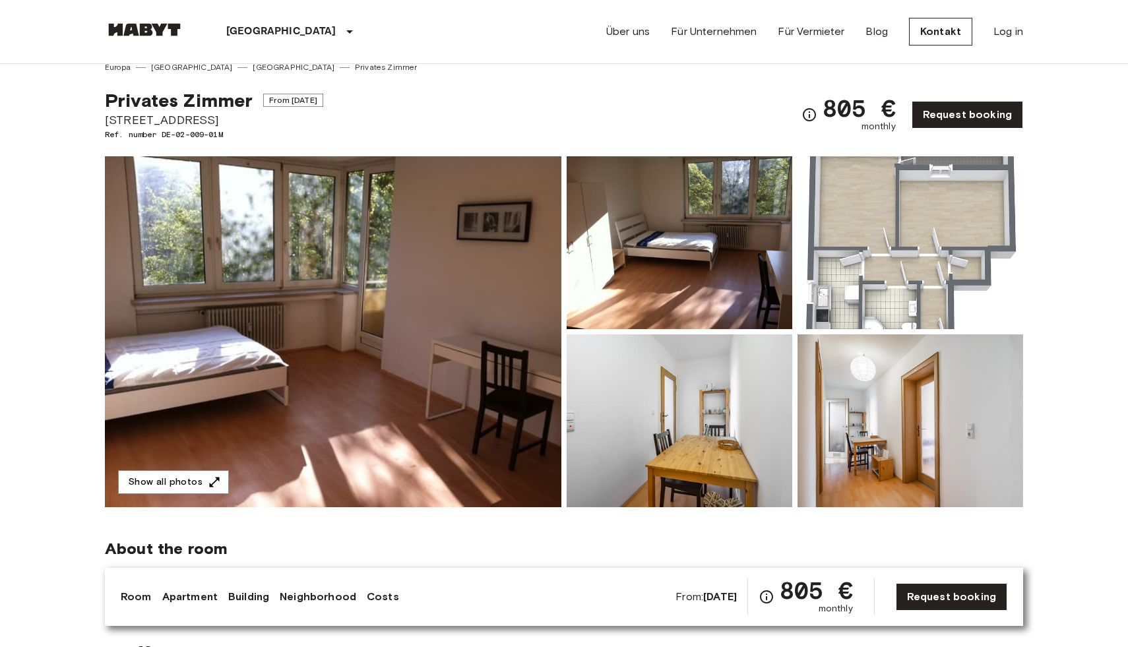
scroll to position [15, 0]
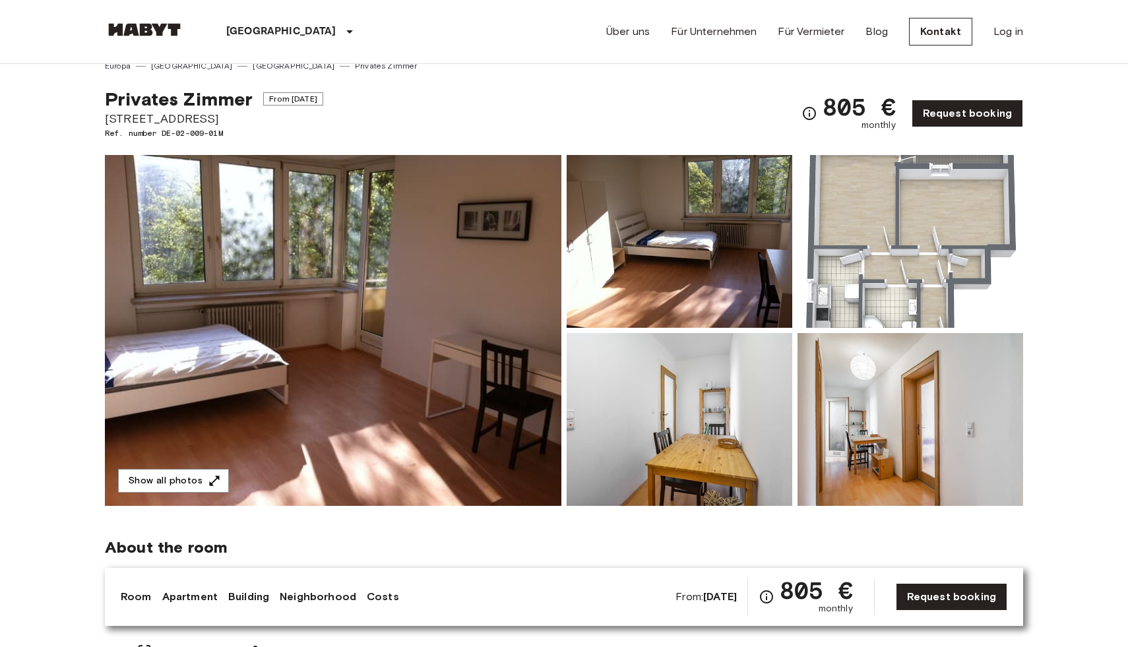
click at [743, 447] on img at bounding box center [680, 419] width 226 height 173
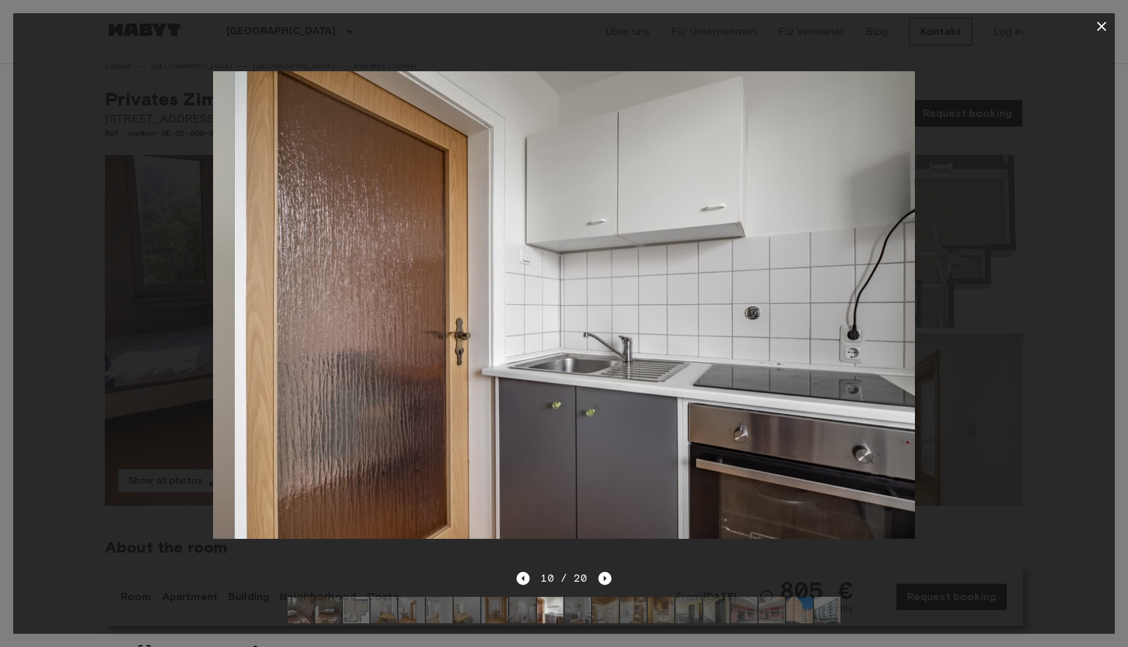
click at [743, 447] on img at bounding box center [586, 305] width 703 height 468
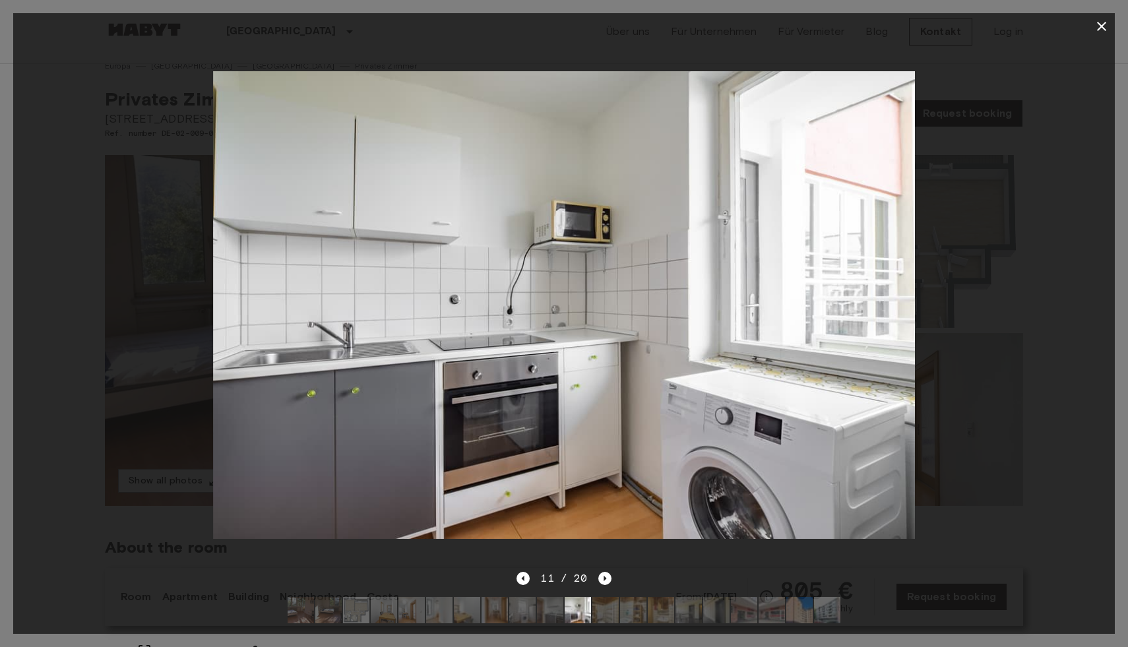
click at [1104, 29] on icon "button" at bounding box center [1101, 26] width 9 height 9
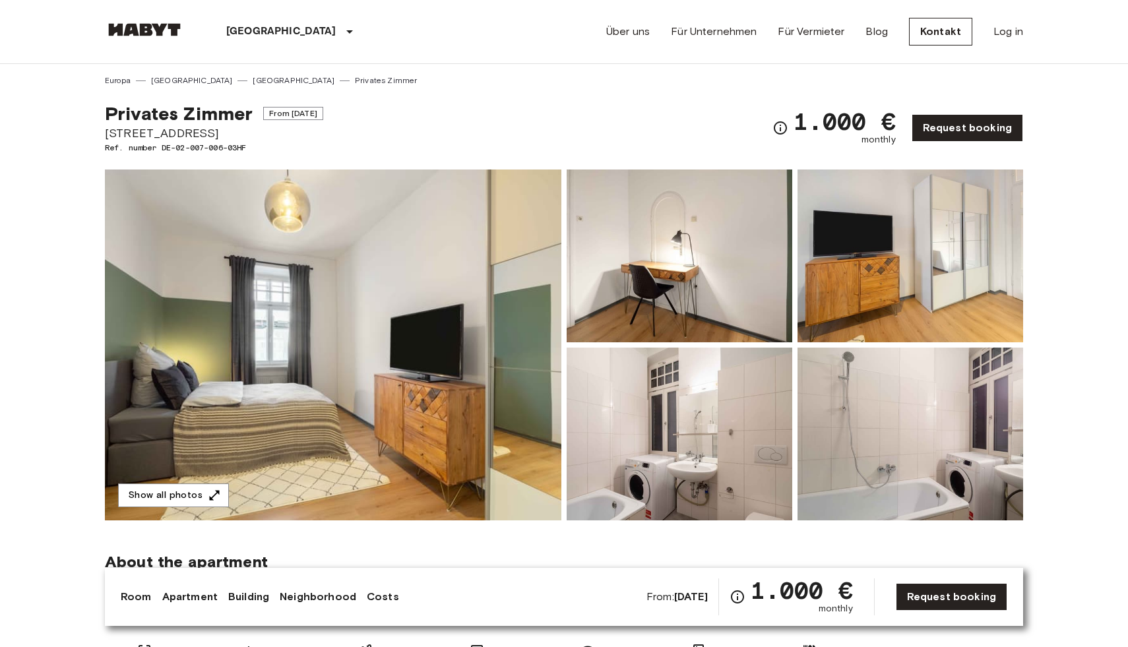
click at [464, 380] on img at bounding box center [333, 345] width 457 height 351
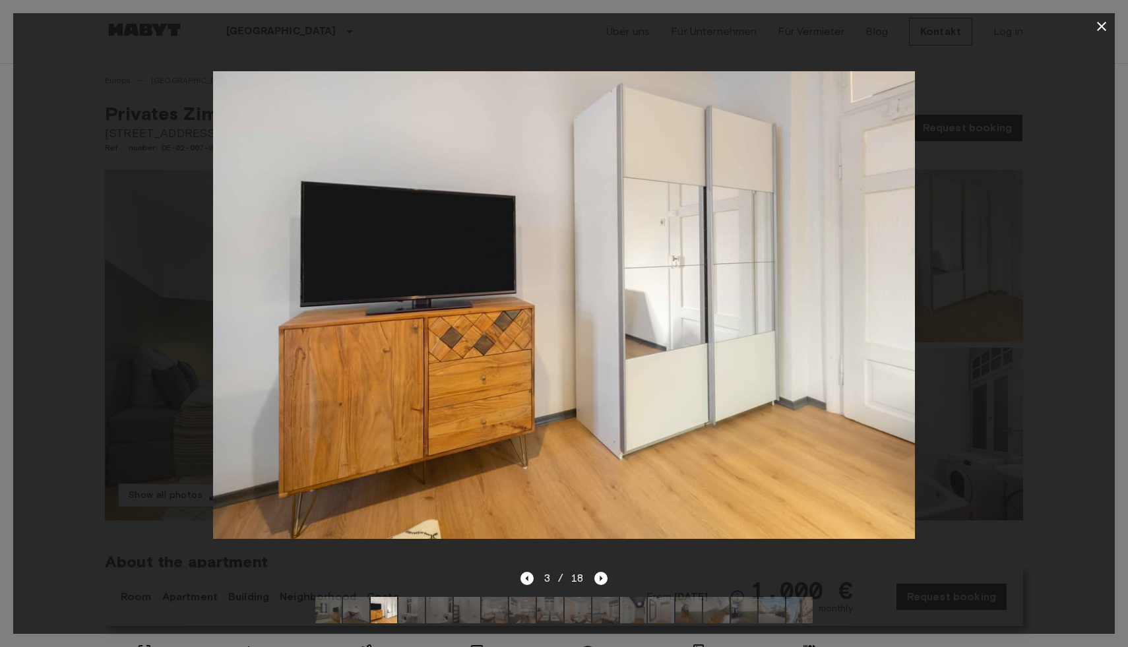
click at [1096, 24] on icon "button" at bounding box center [1102, 26] width 16 height 16
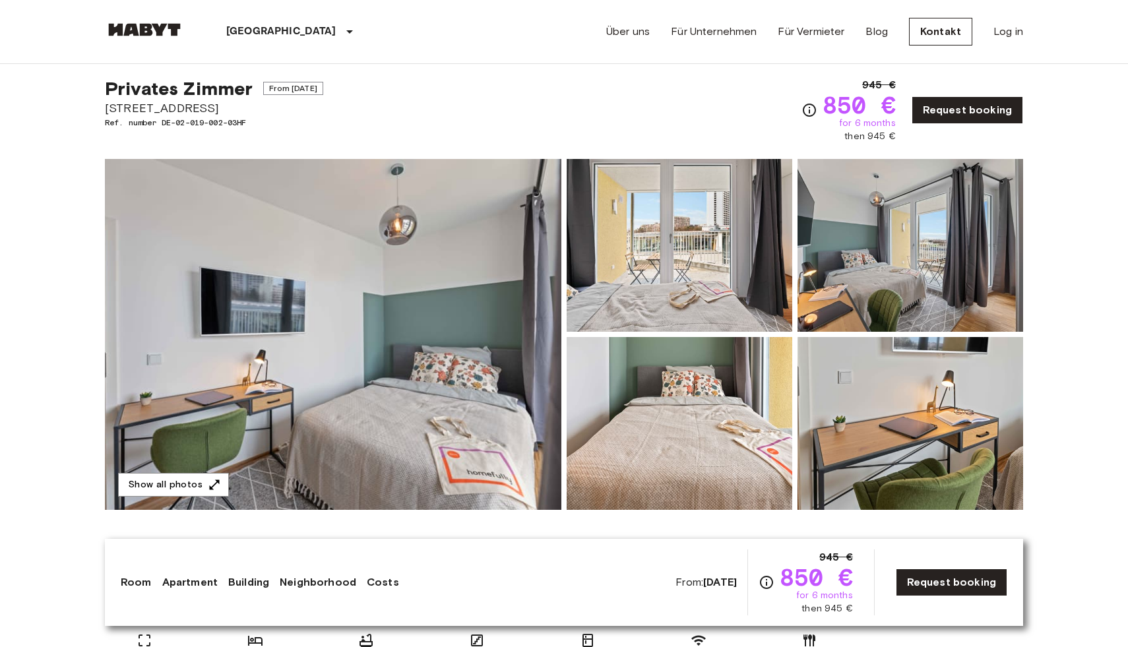
scroll to position [32, 0]
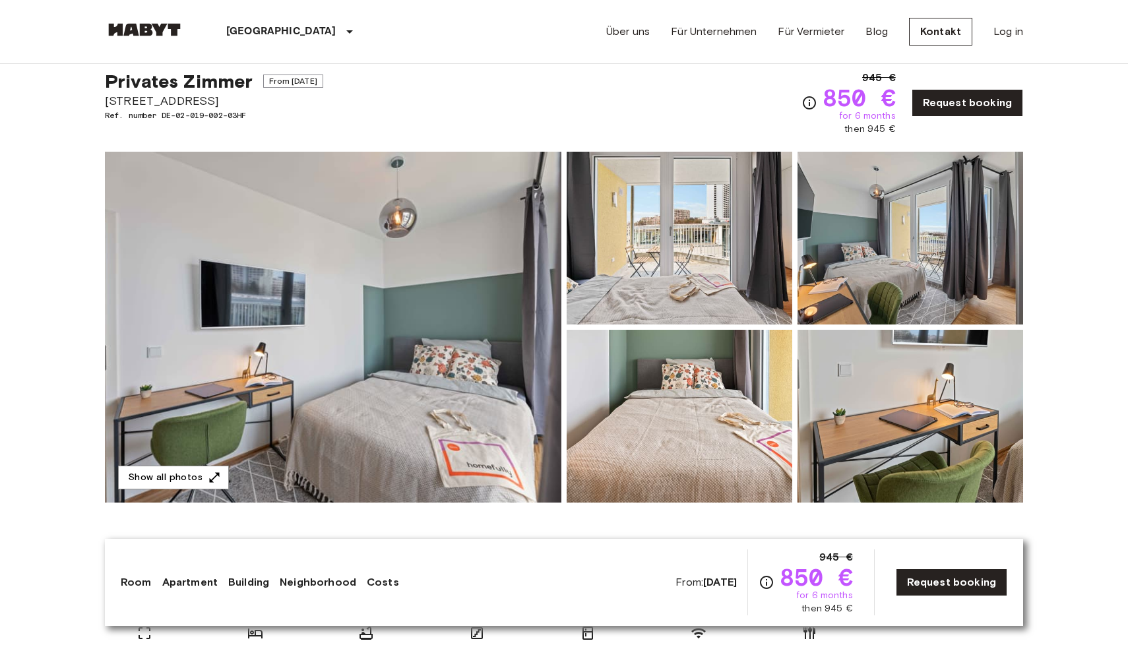
click at [474, 358] on img at bounding box center [333, 327] width 457 height 351
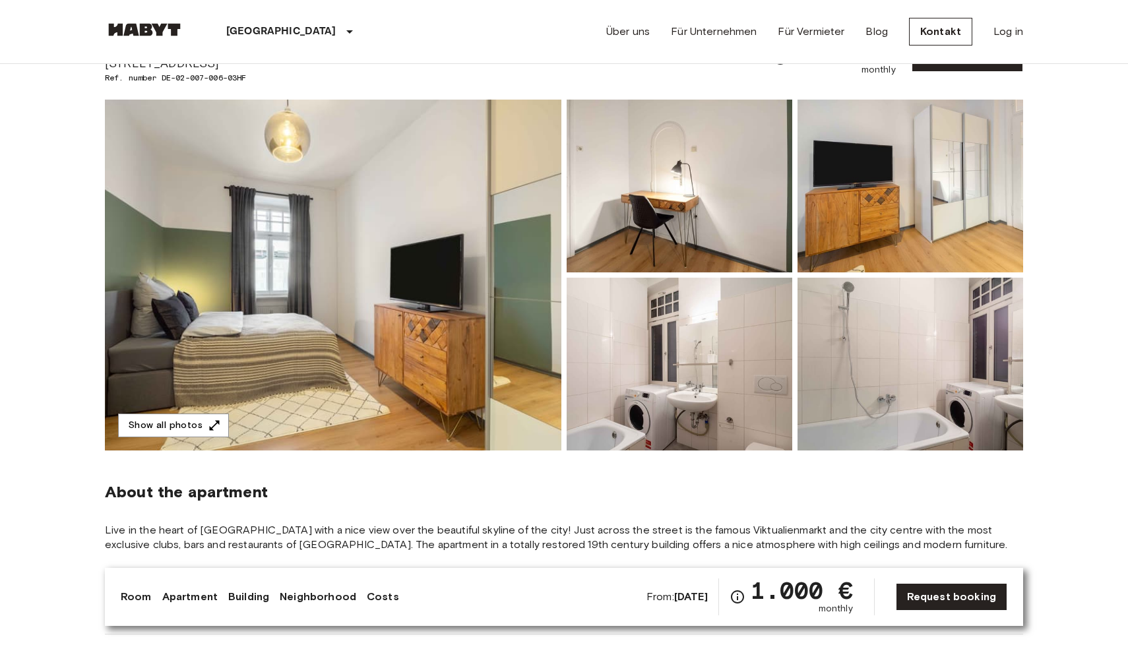
scroll to position [486, 0]
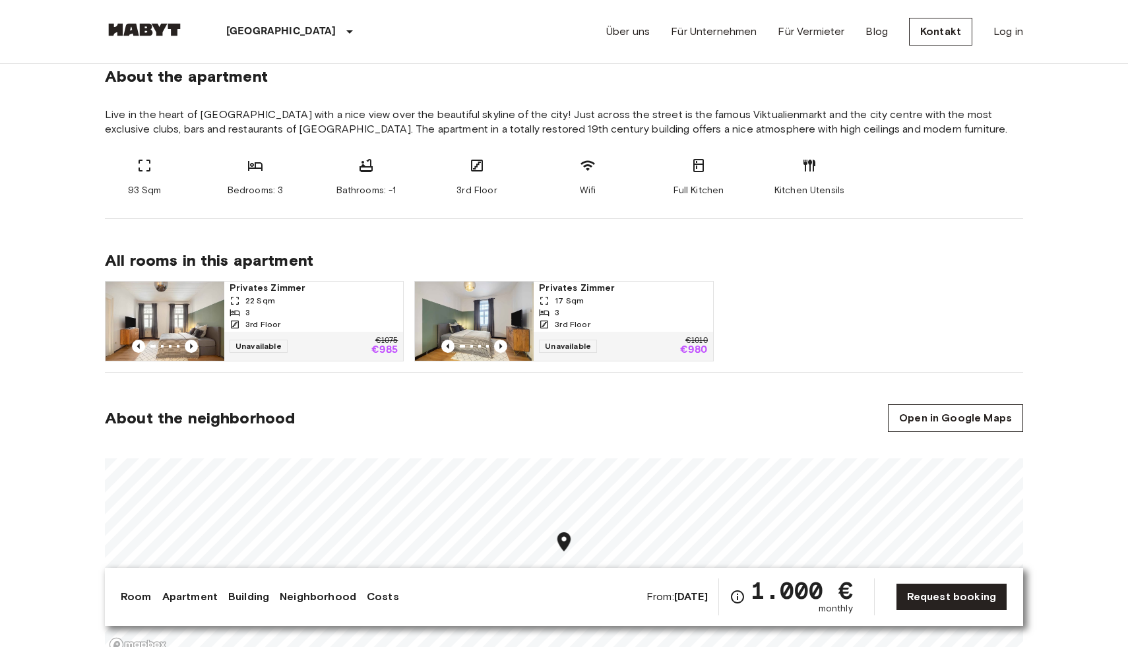
click at [127, 39] on link at bounding box center [144, 32] width 79 height 18
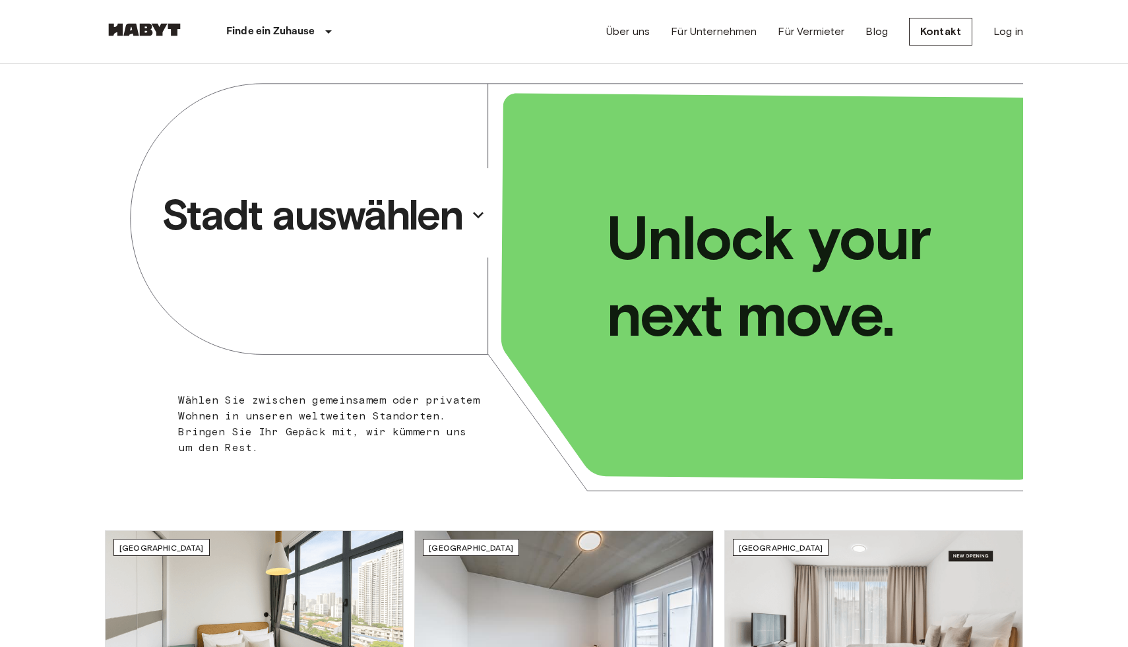
click at [400, 219] on p "Stadt auswählen" at bounding box center [312, 215] width 301 height 53
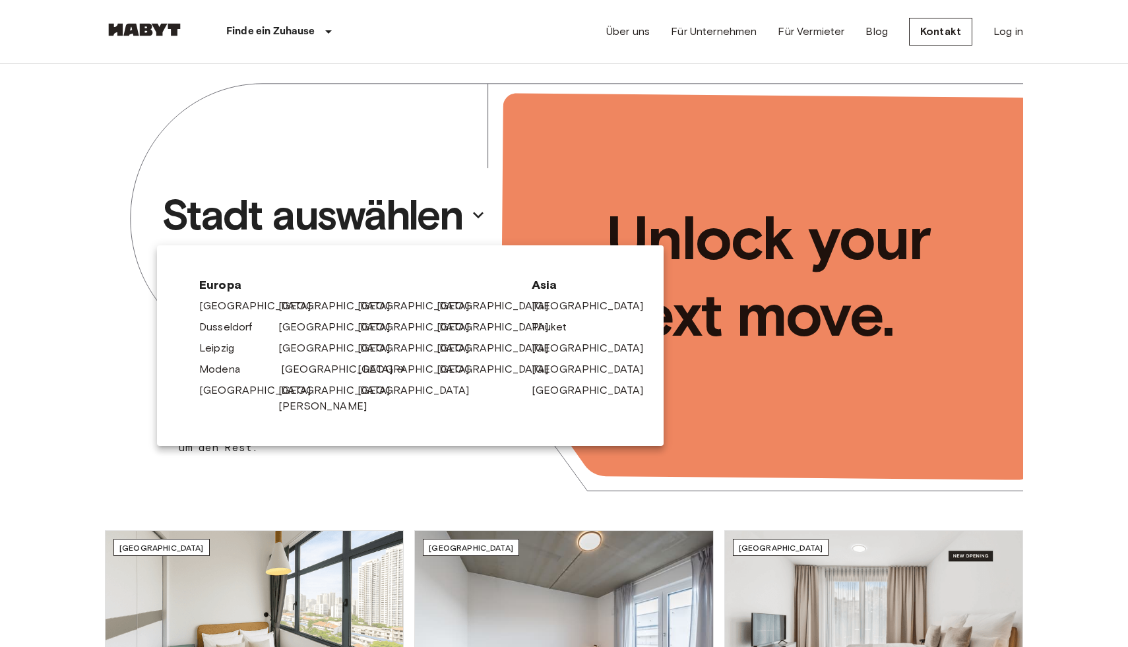
click at [310, 367] on link "[GEOGRAPHIC_DATA]" at bounding box center [343, 370] width 125 height 16
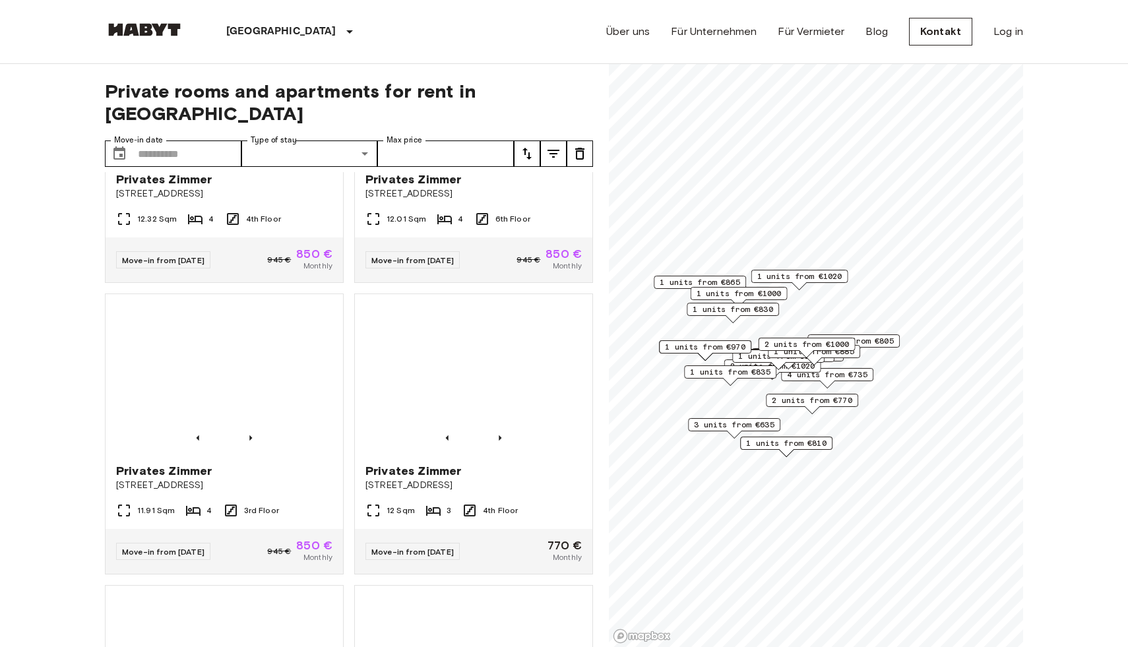
scroll to position [772, 0]
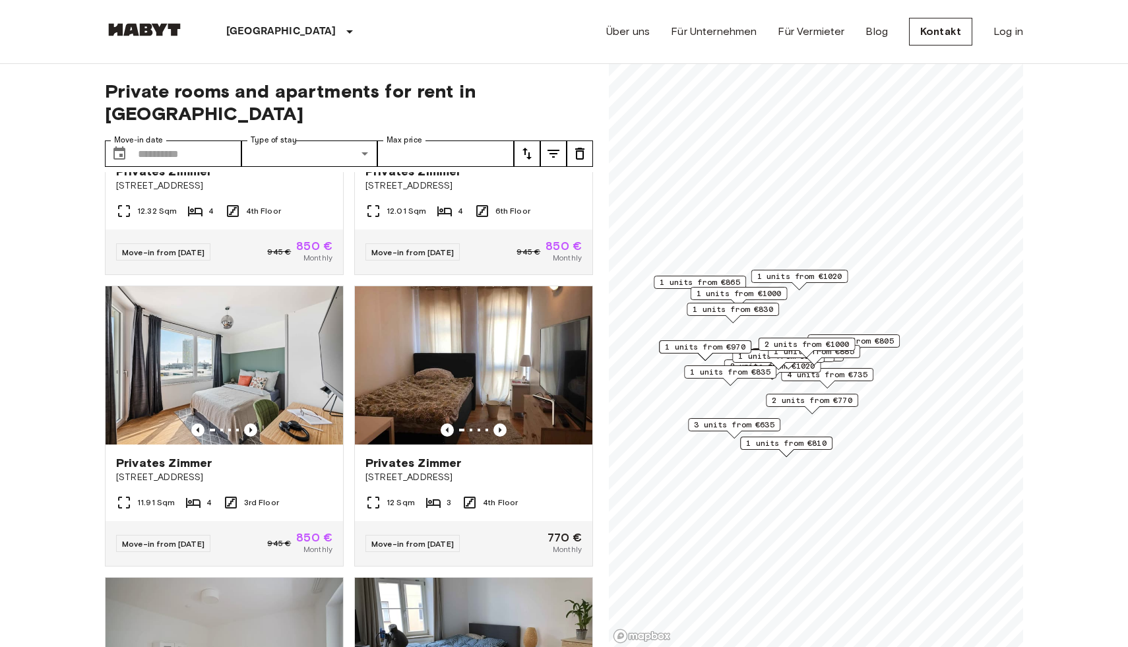
click at [737, 424] on span "3 units from €635" at bounding box center [734, 425] width 80 height 12
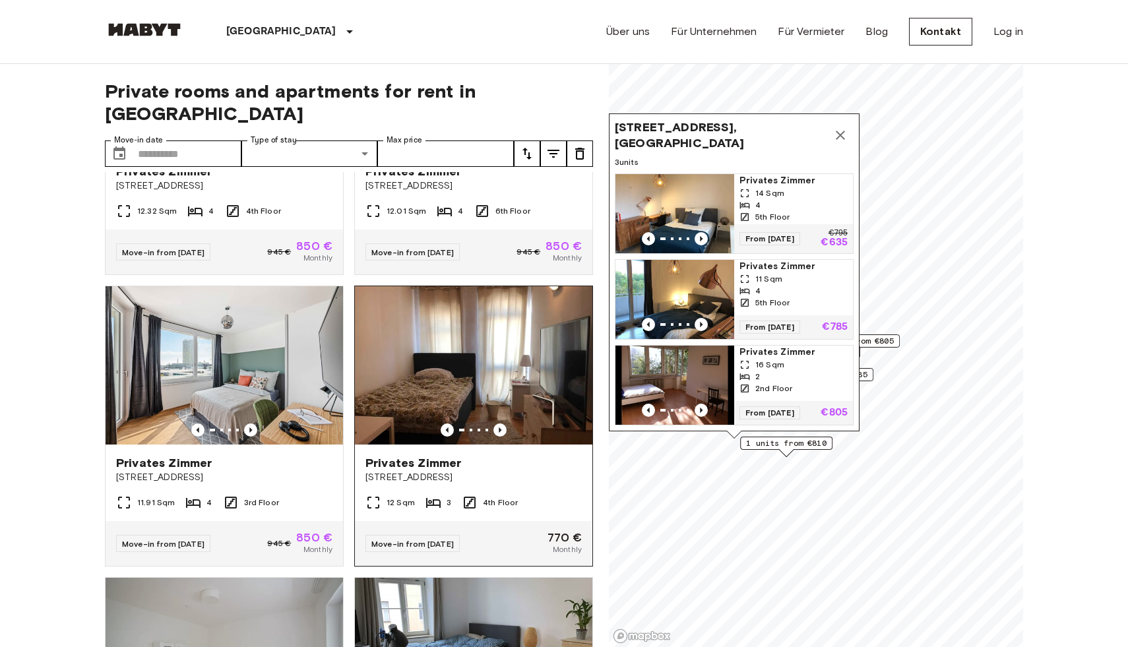
click at [427, 445] on div "Privates Zimmer Deisenhofener Straße 4" at bounding box center [473, 470] width 237 height 50
